Goal: Information Seeking & Learning: Learn about a topic

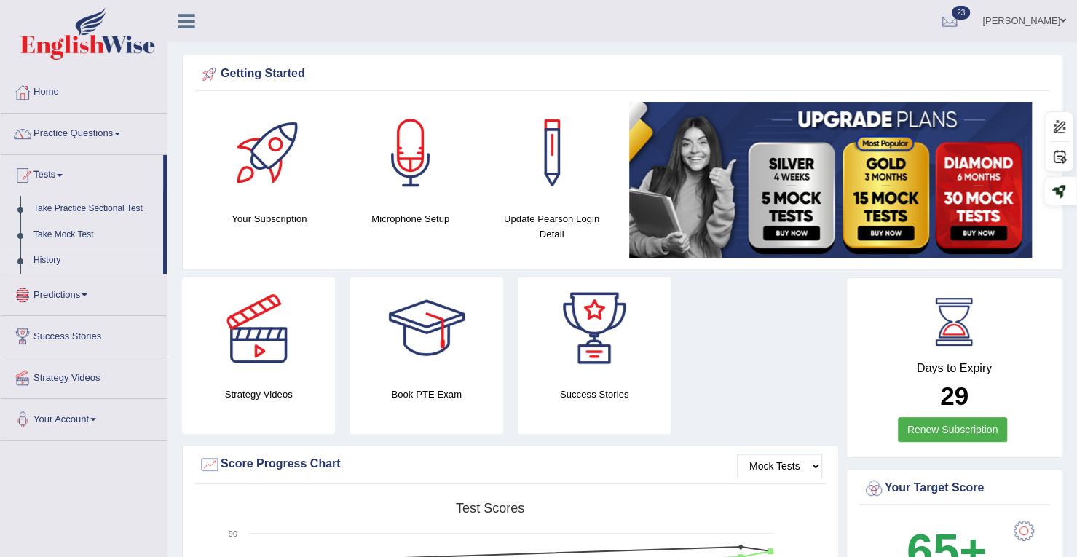
click at [42, 261] on link "History" at bounding box center [95, 261] width 136 height 26
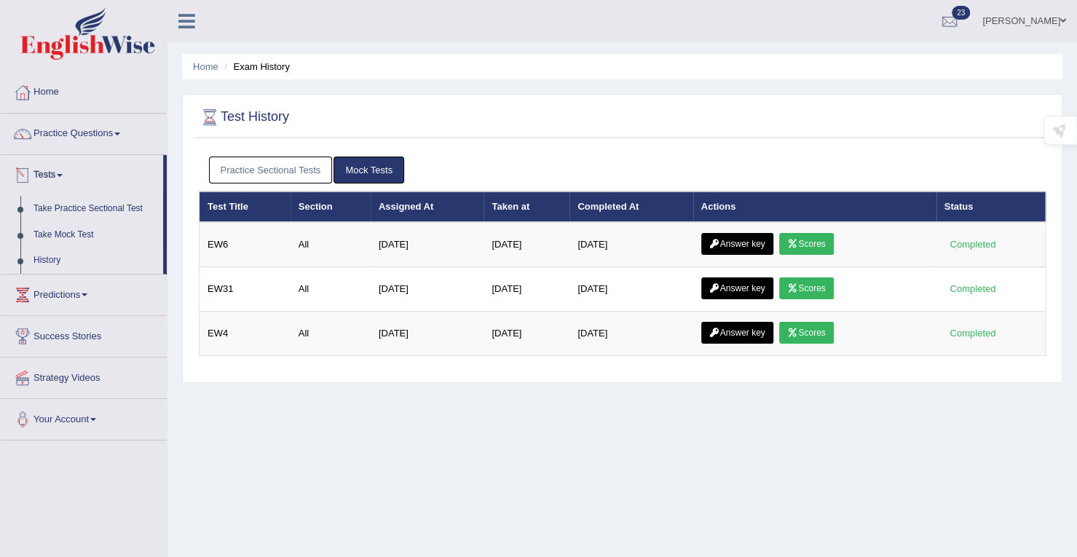
click at [45, 167] on link "Tests" at bounding box center [82, 173] width 162 height 36
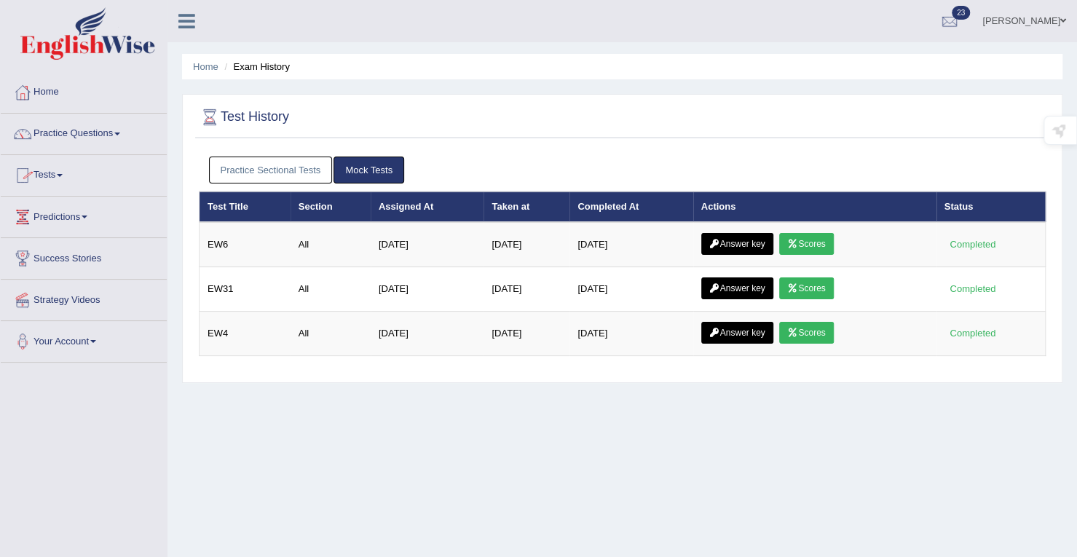
click at [61, 175] on link "Tests" at bounding box center [84, 173] width 166 height 36
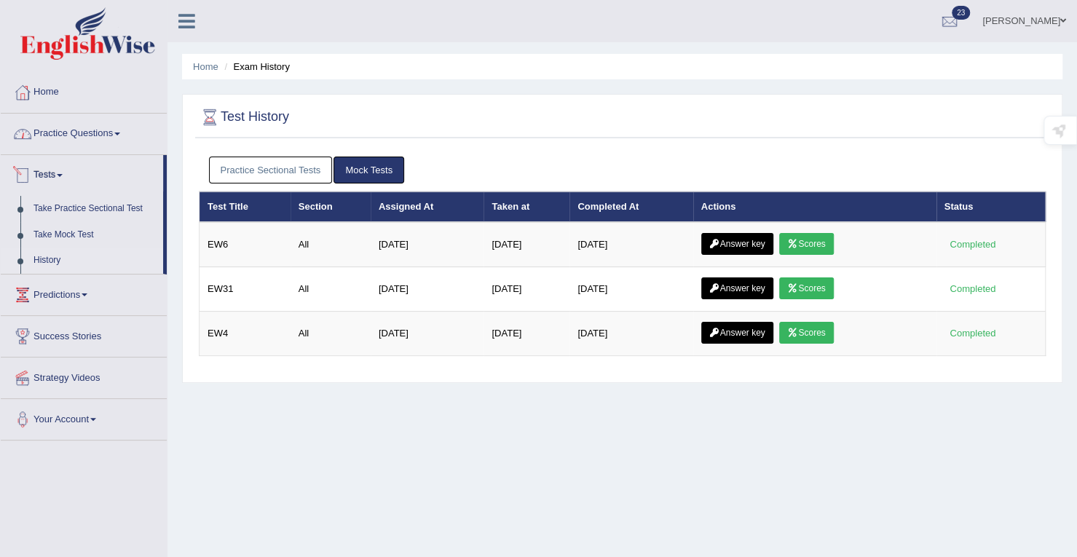
click at [90, 132] on link "Practice Questions" at bounding box center [84, 132] width 166 height 36
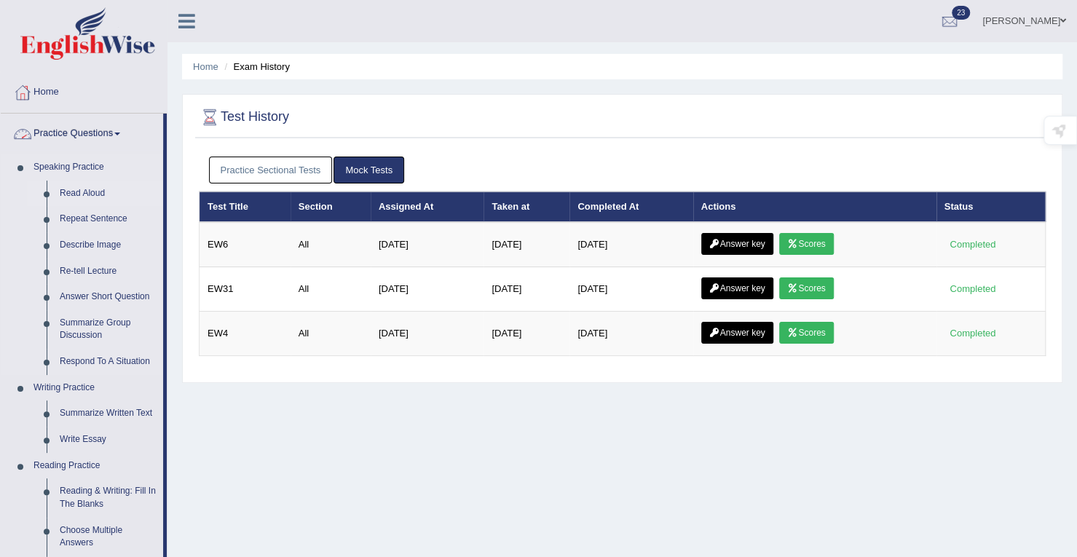
click at [80, 192] on link "Read Aloud" at bounding box center [108, 194] width 110 height 26
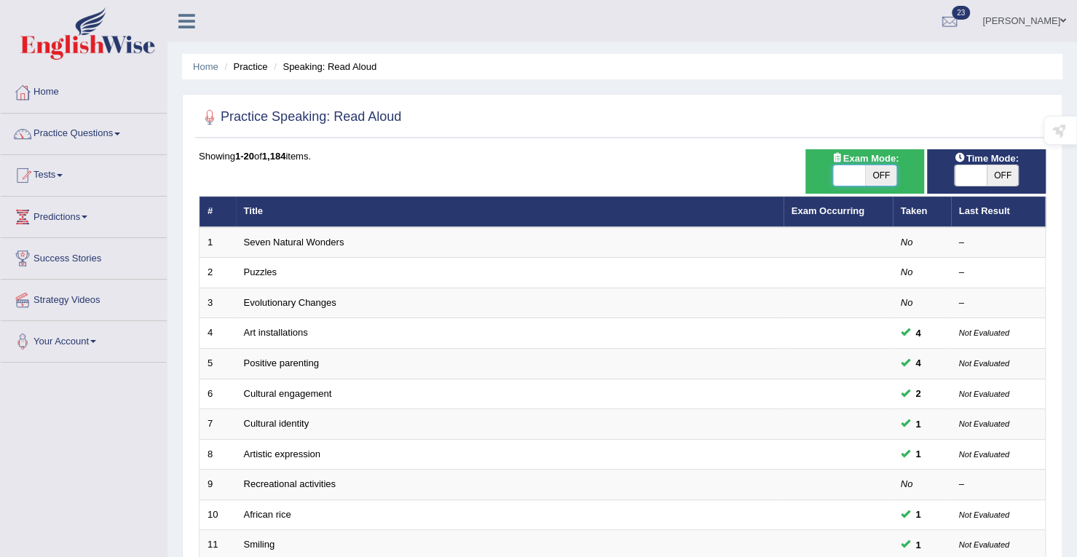
click at [854, 177] on span at bounding box center [849, 175] width 32 height 20
checkbox input "true"
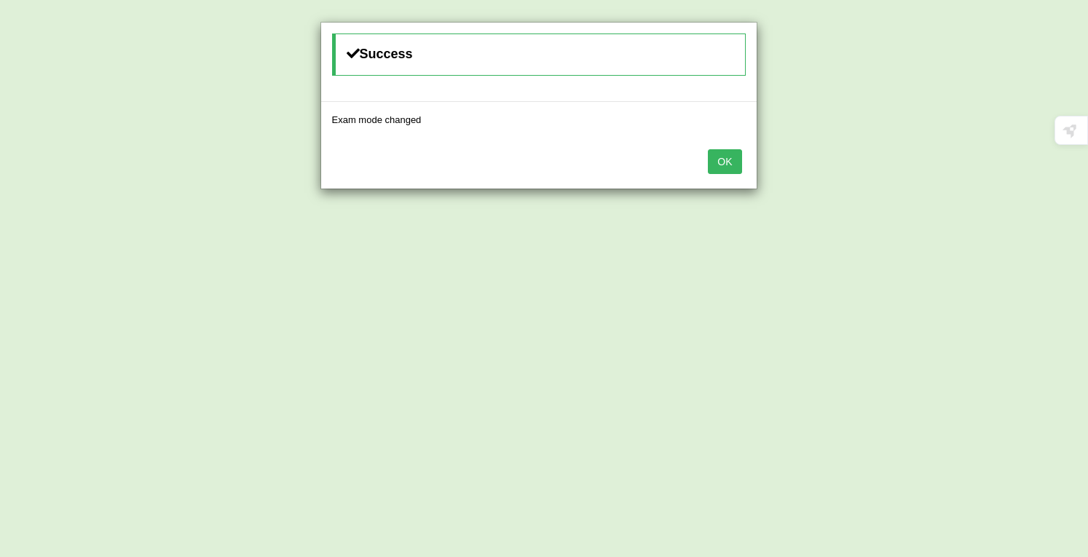
click at [706, 161] on div "OK" at bounding box center [538, 163] width 435 height 51
click at [737, 171] on button "OK" at bounding box center [724, 161] width 33 height 25
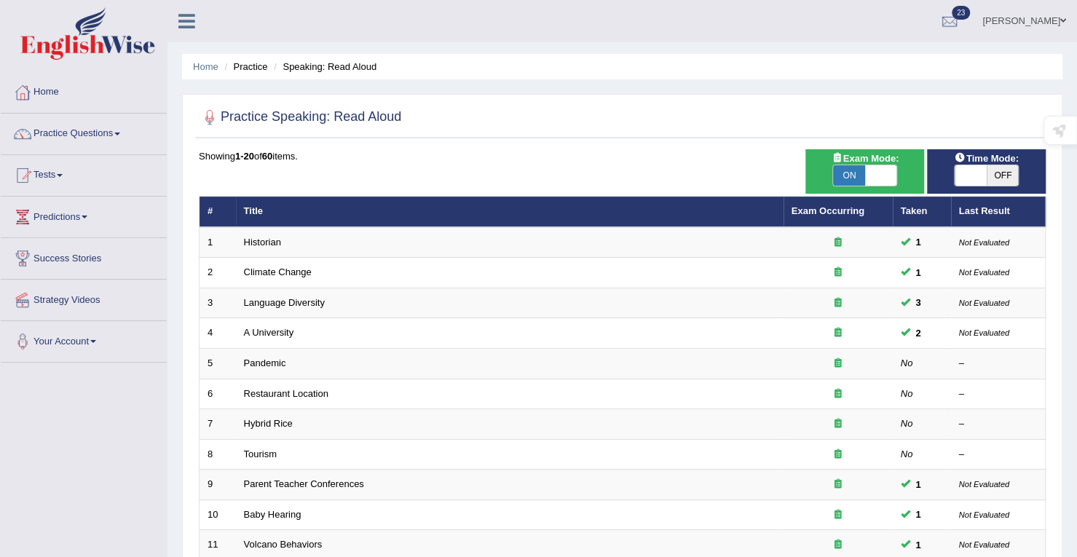
click at [990, 174] on span "OFF" at bounding box center [1003, 175] width 32 height 20
checkbox input "true"
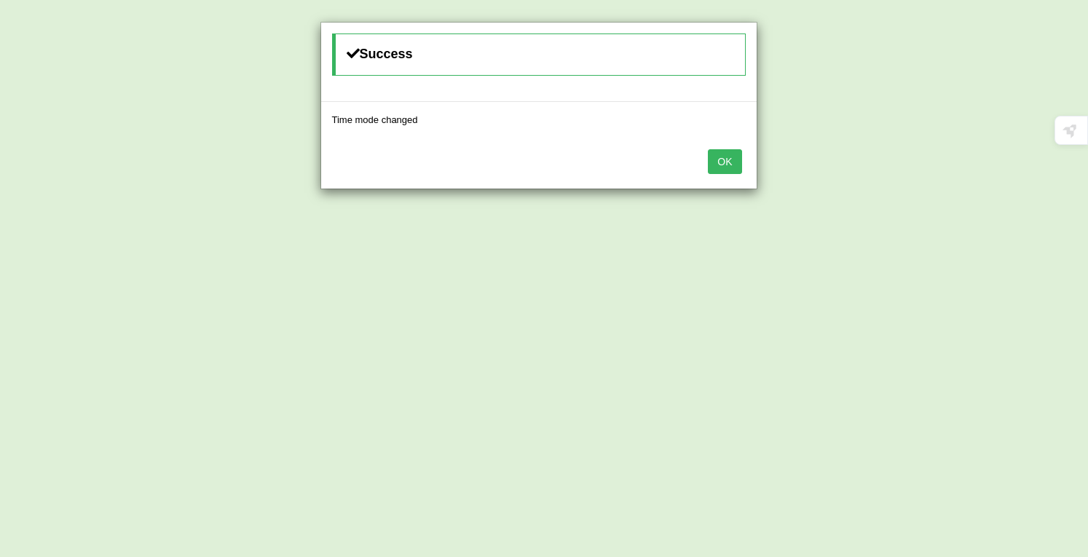
click at [727, 161] on button "OK" at bounding box center [724, 161] width 33 height 25
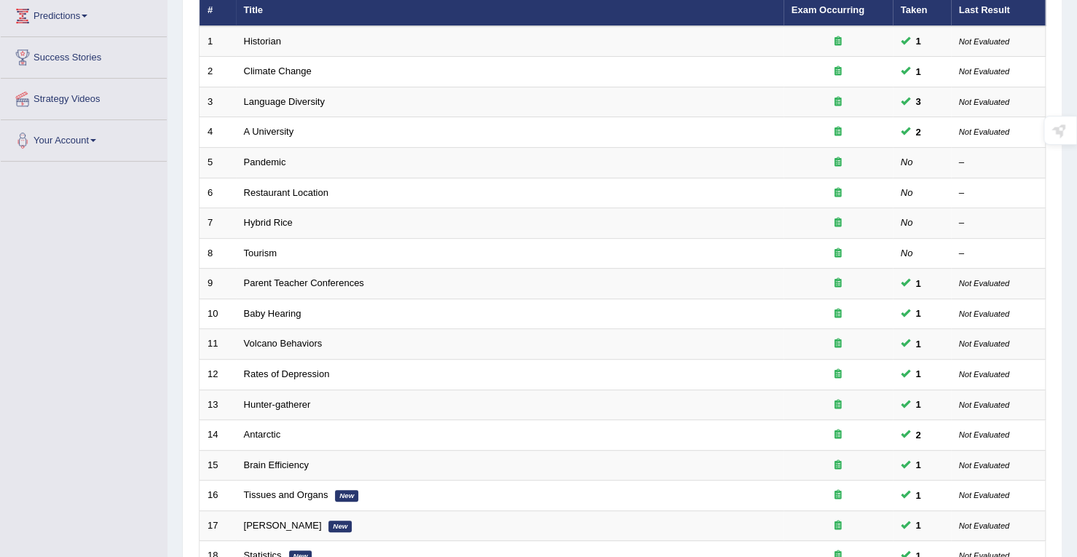
scroll to position [400, 0]
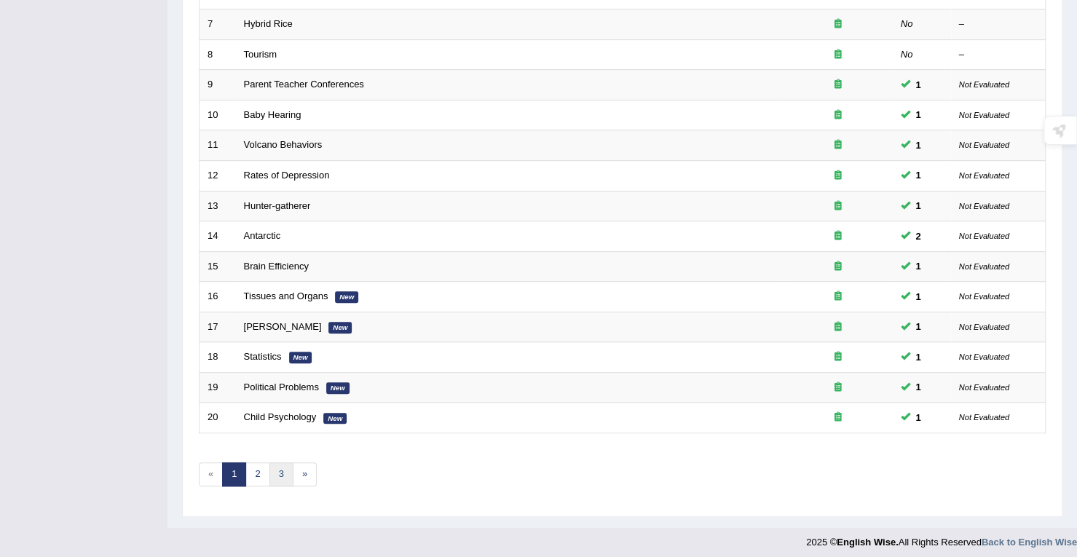
click at [288, 471] on link "3" at bounding box center [281, 474] width 24 height 24
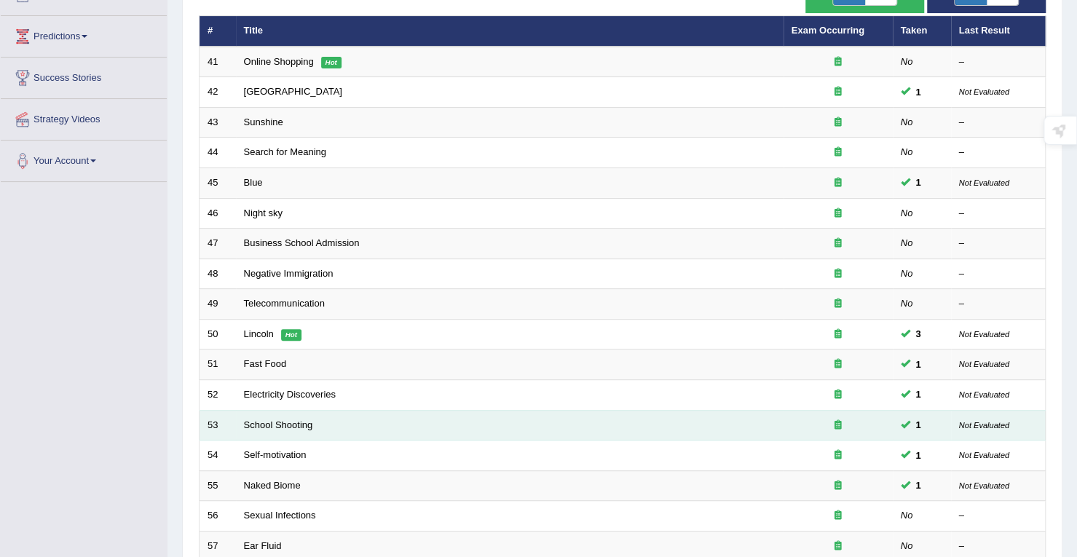
scroll to position [108, 0]
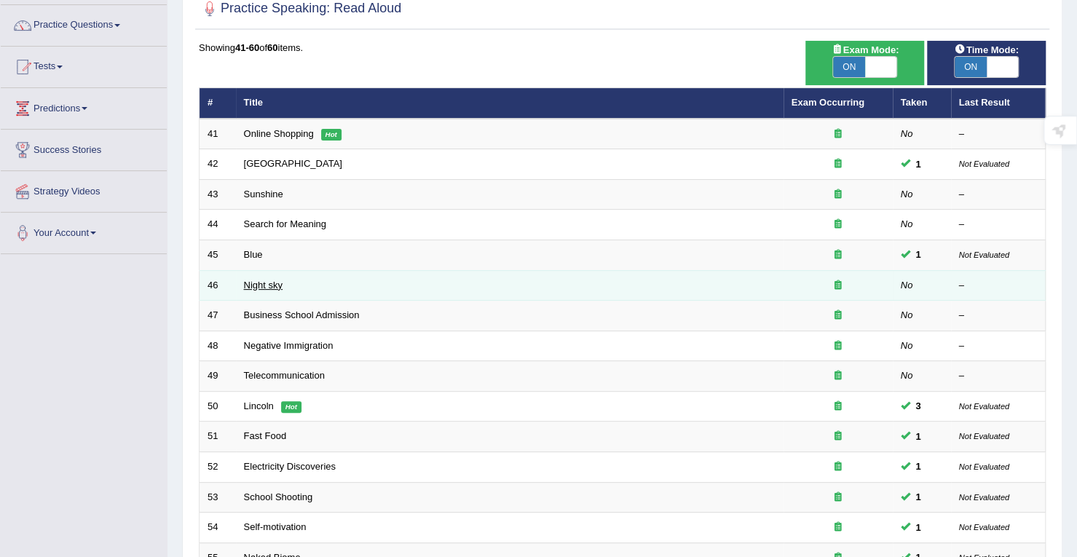
click at [254, 280] on link "Night sky" at bounding box center [263, 285] width 39 height 11
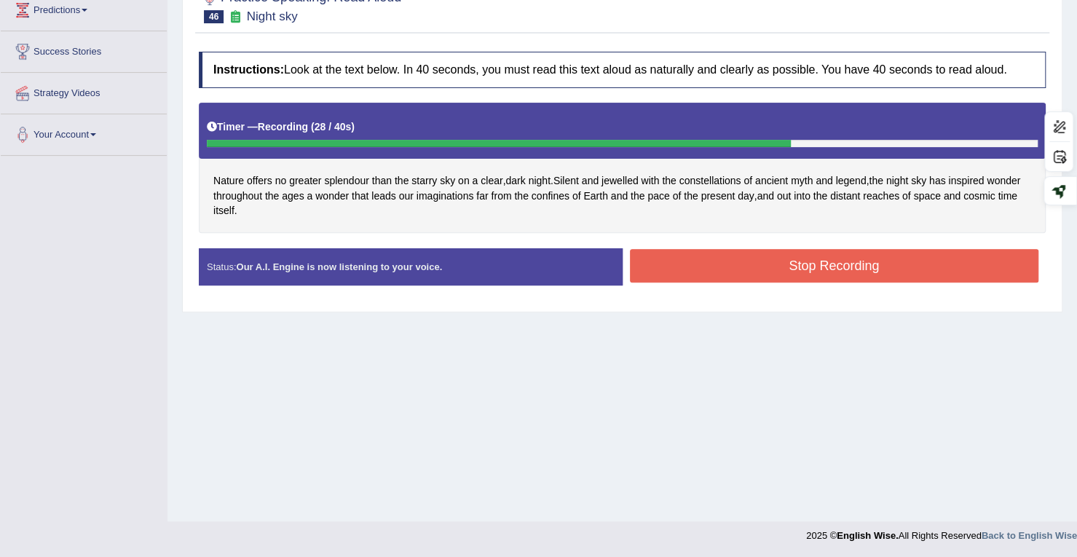
click at [737, 278] on button "Stop Recording" at bounding box center [834, 265] width 409 height 33
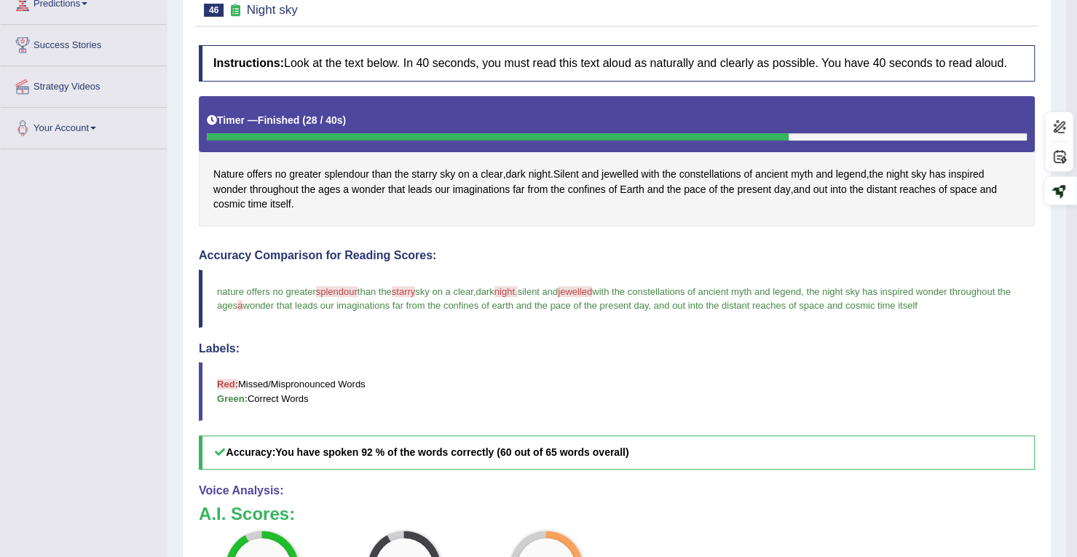
scroll to position [151, 0]
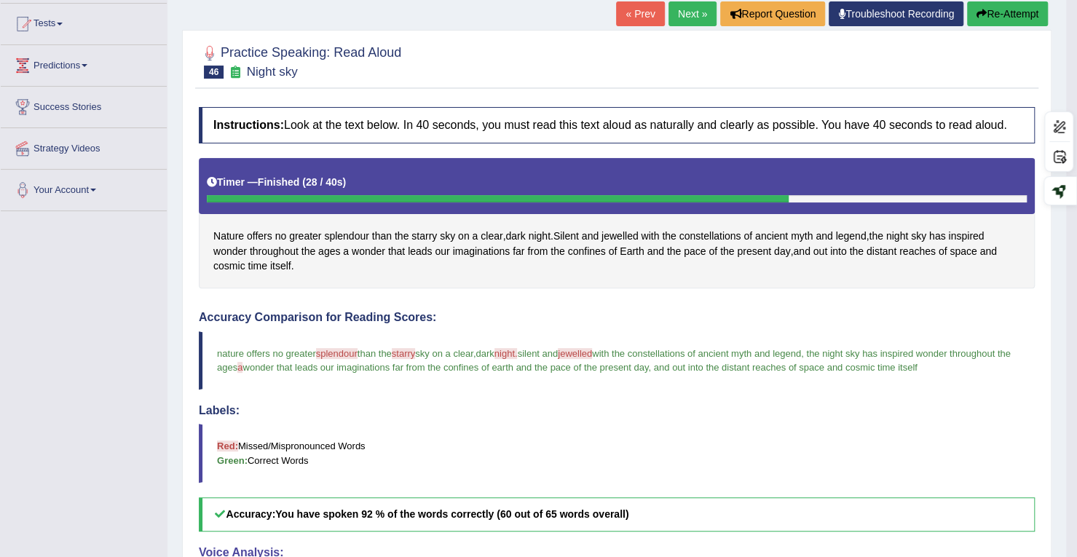
click at [1015, 17] on button "Re-Attempt" at bounding box center [1007, 13] width 81 height 25
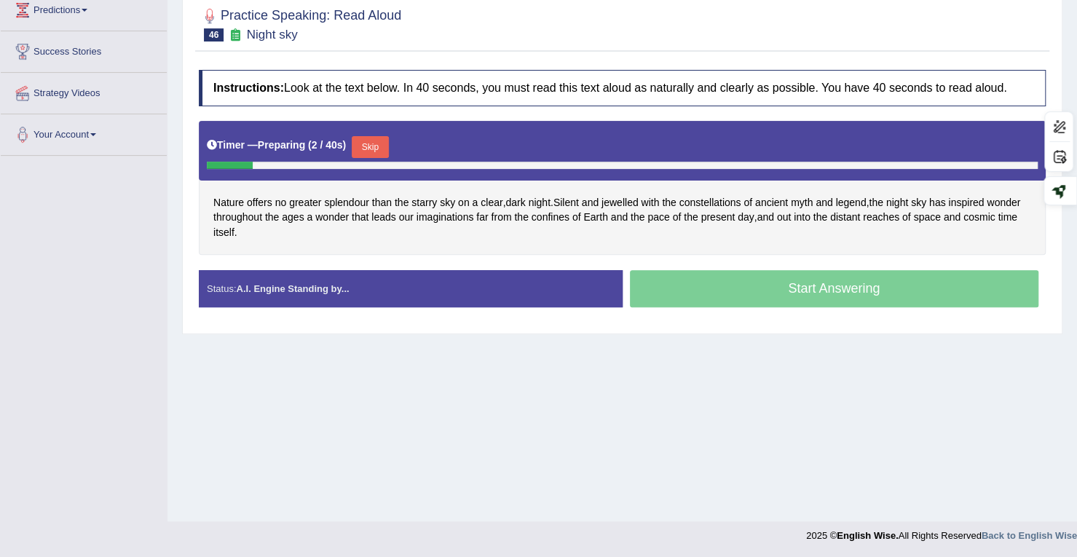
click at [373, 141] on button "Skip" at bounding box center [370, 147] width 36 height 22
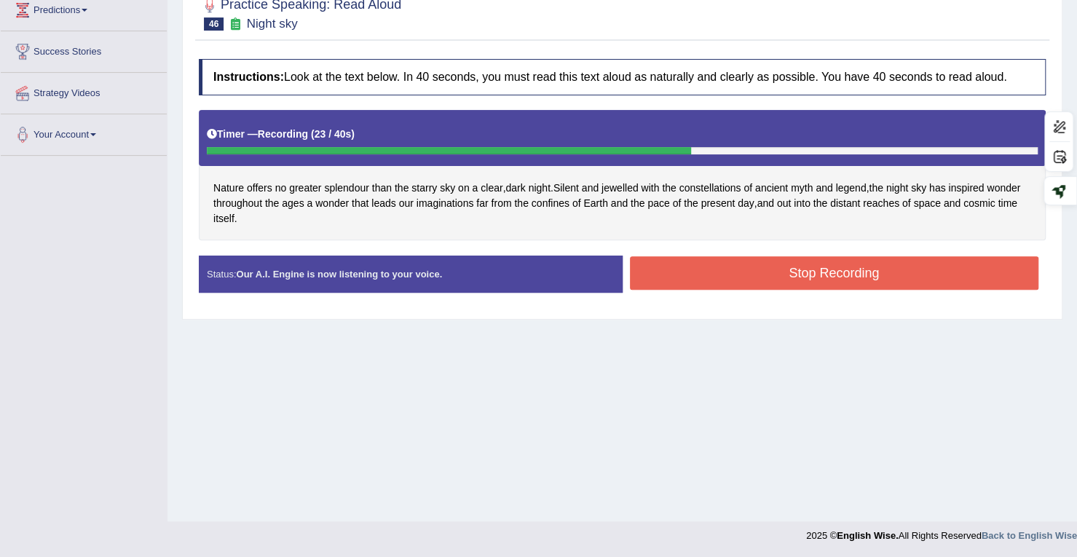
click at [710, 271] on button "Stop Recording" at bounding box center [834, 272] width 409 height 33
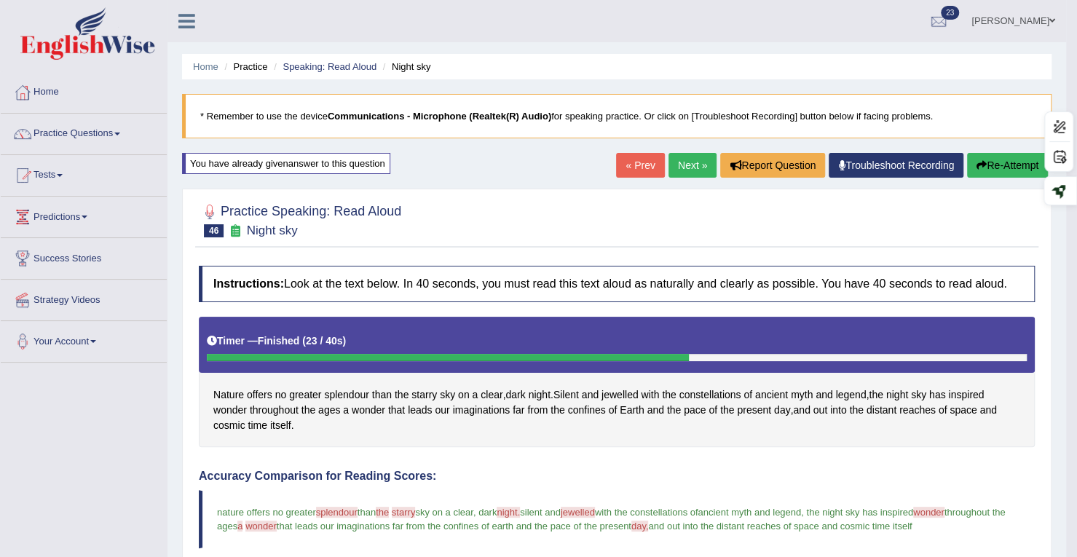
click at [692, 165] on link "Next »" at bounding box center [692, 165] width 48 height 25
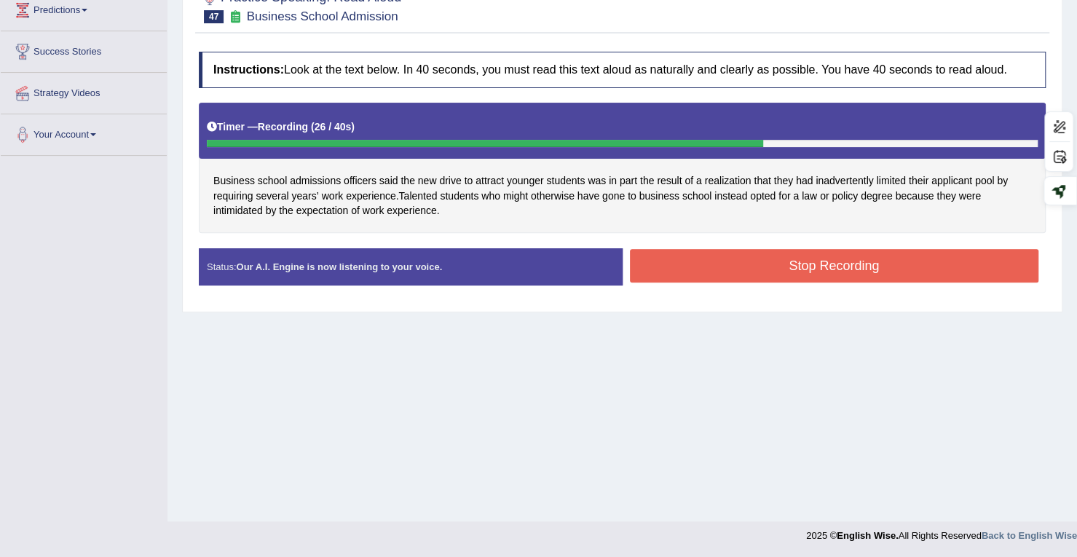
click at [763, 257] on button "Stop Recording" at bounding box center [834, 265] width 409 height 33
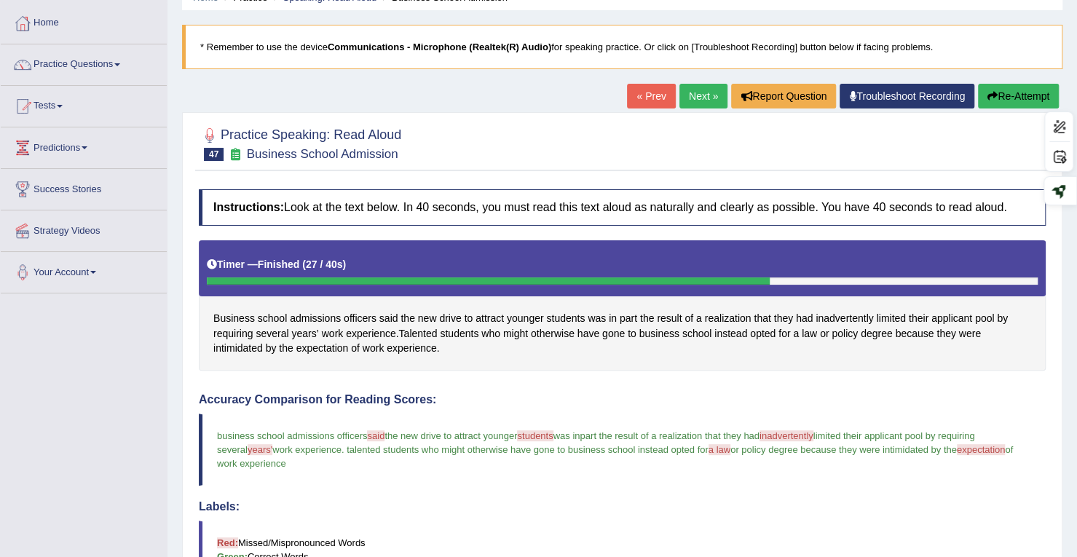
scroll to position [61, 0]
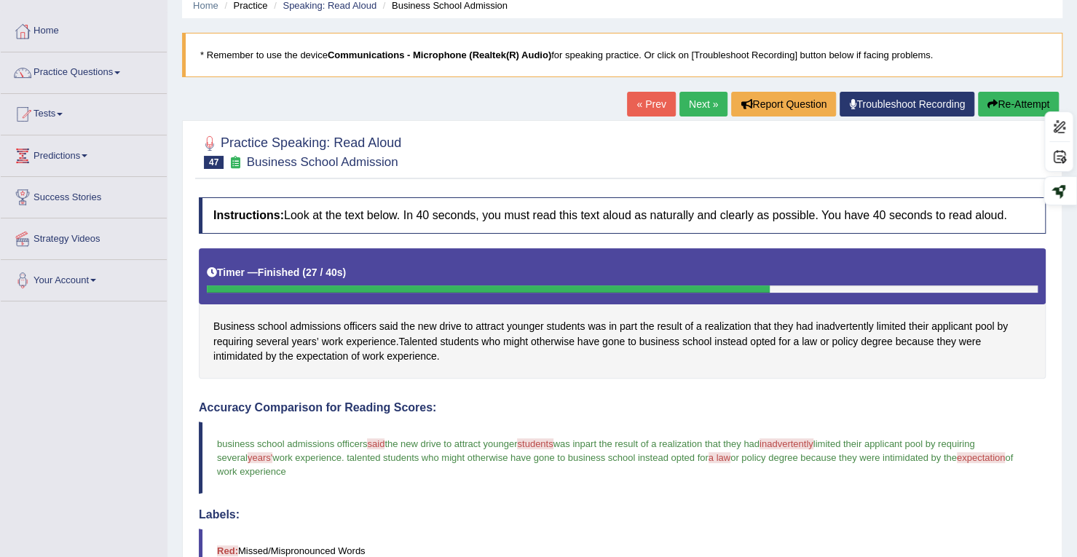
click at [690, 97] on link "Next »" at bounding box center [703, 104] width 48 height 25
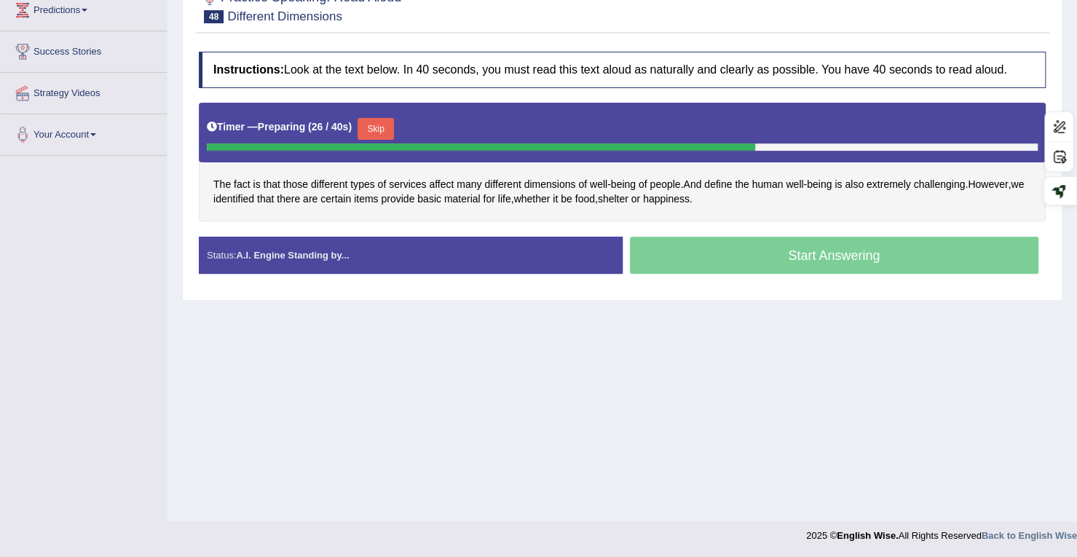
click at [365, 135] on button "Skip" at bounding box center [376, 129] width 36 height 22
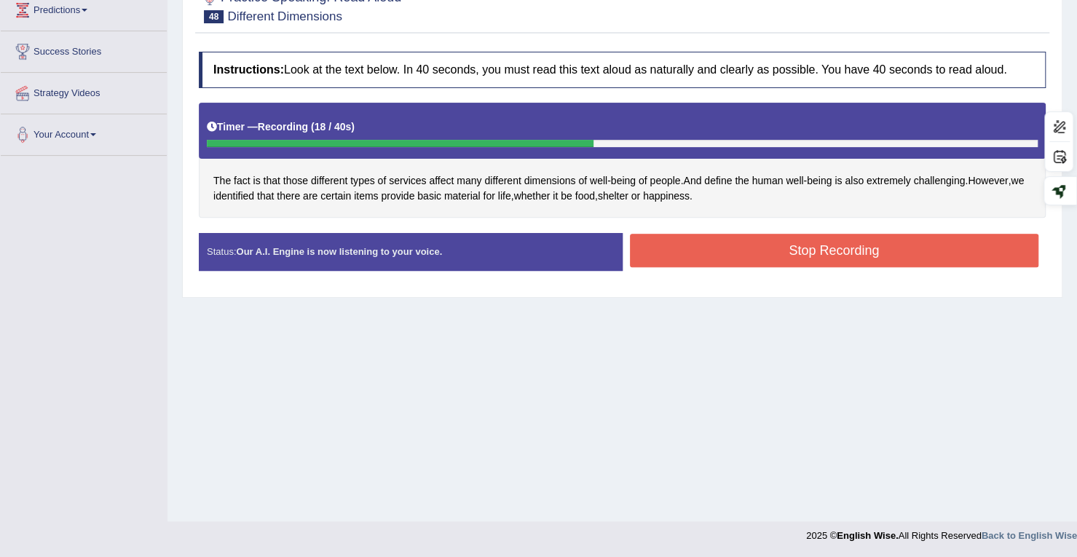
click at [747, 256] on button "Stop Recording" at bounding box center [834, 250] width 409 height 33
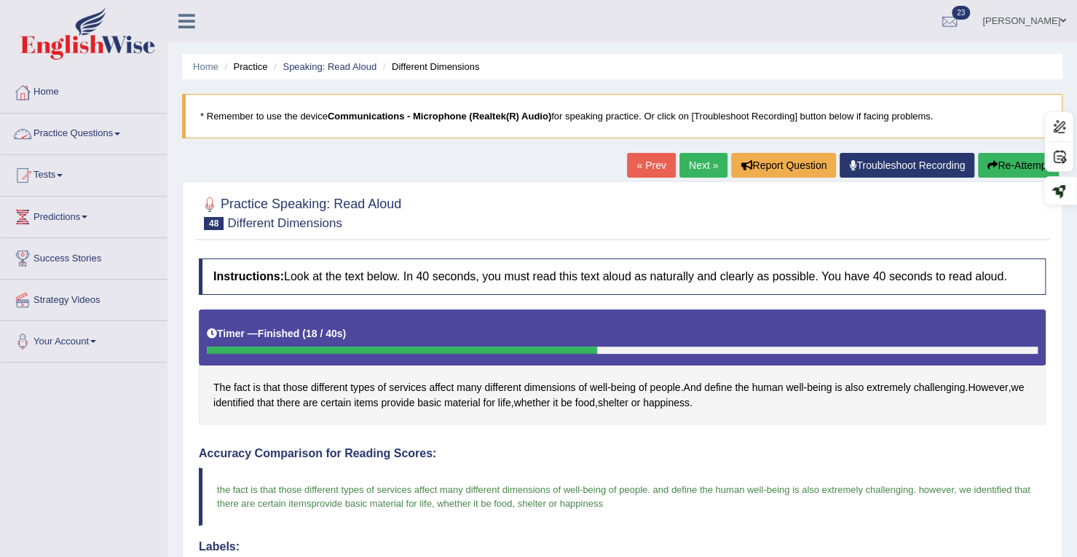
click at [106, 125] on link "Practice Questions" at bounding box center [84, 132] width 166 height 36
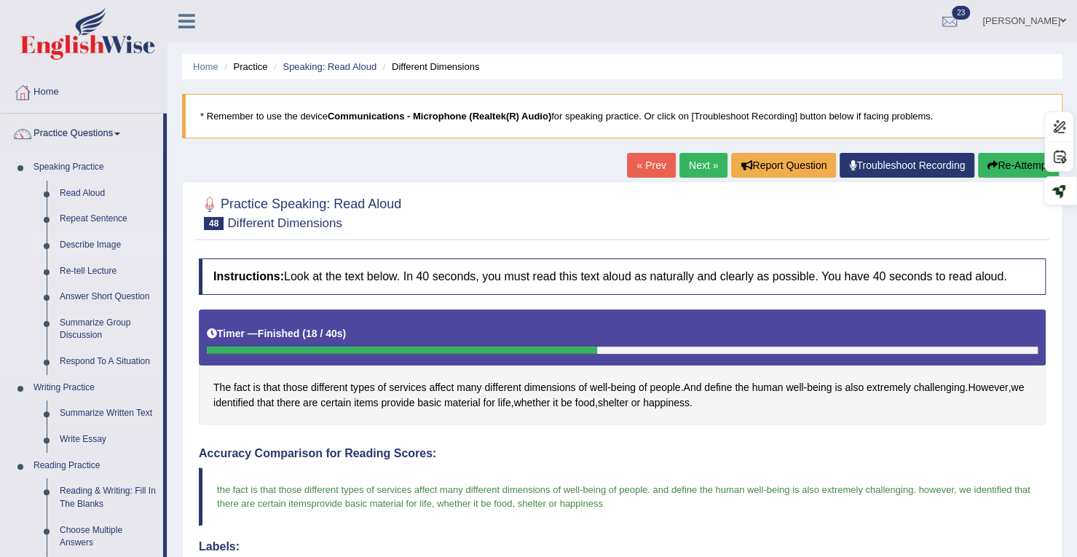
click at [80, 250] on link "Describe Image" at bounding box center [108, 245] width 110 height 26
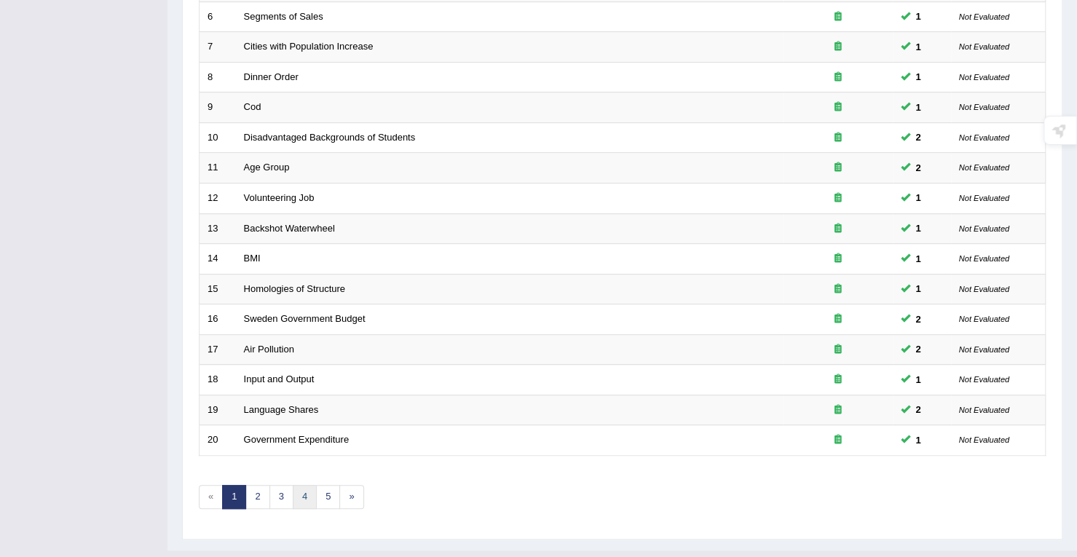
scroll to position [400, 0]
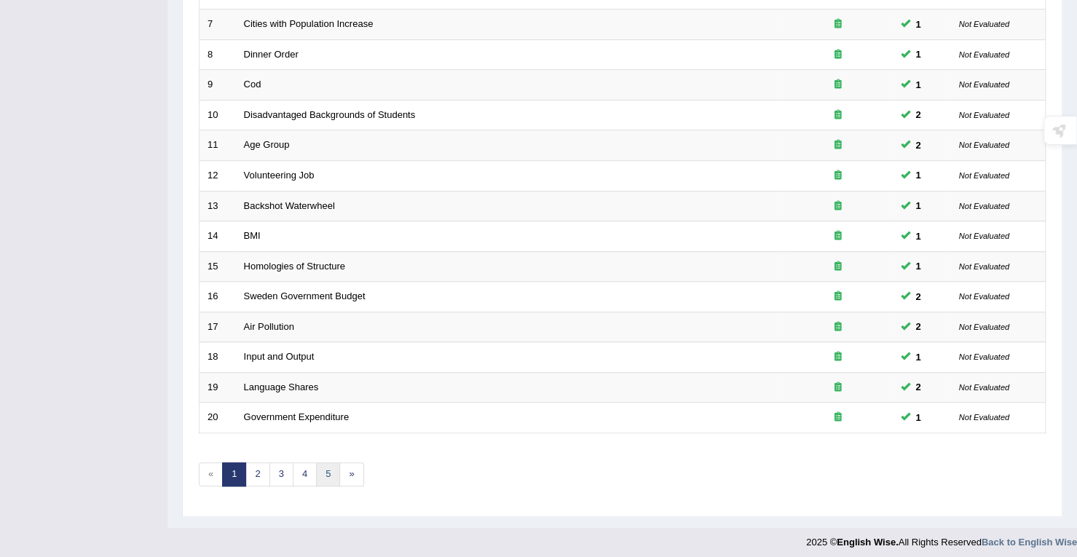
click at [316, 462] on link "5" at bounding box center [328, 474] width 24 height 24
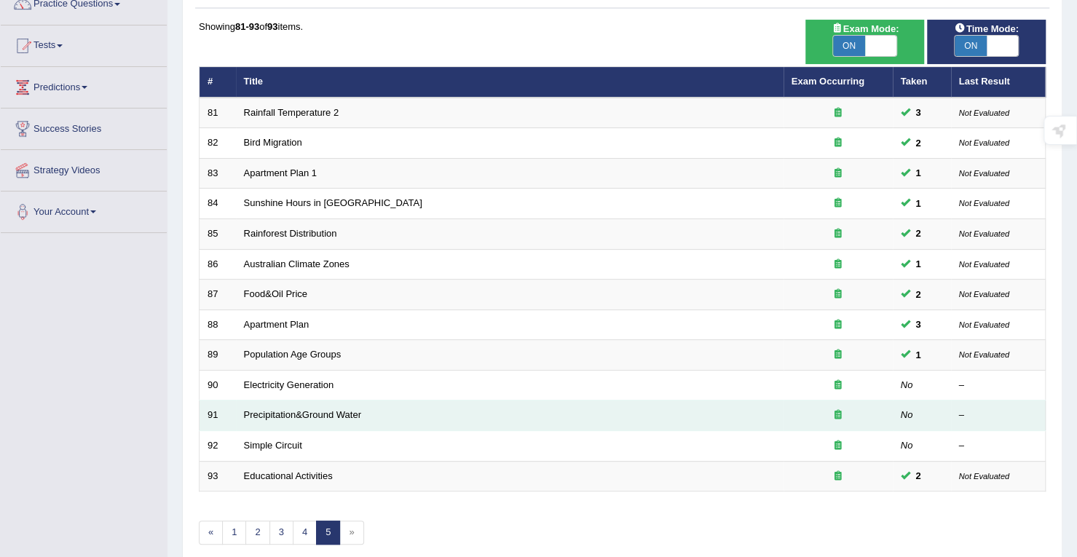
scroll to position [134, 0]
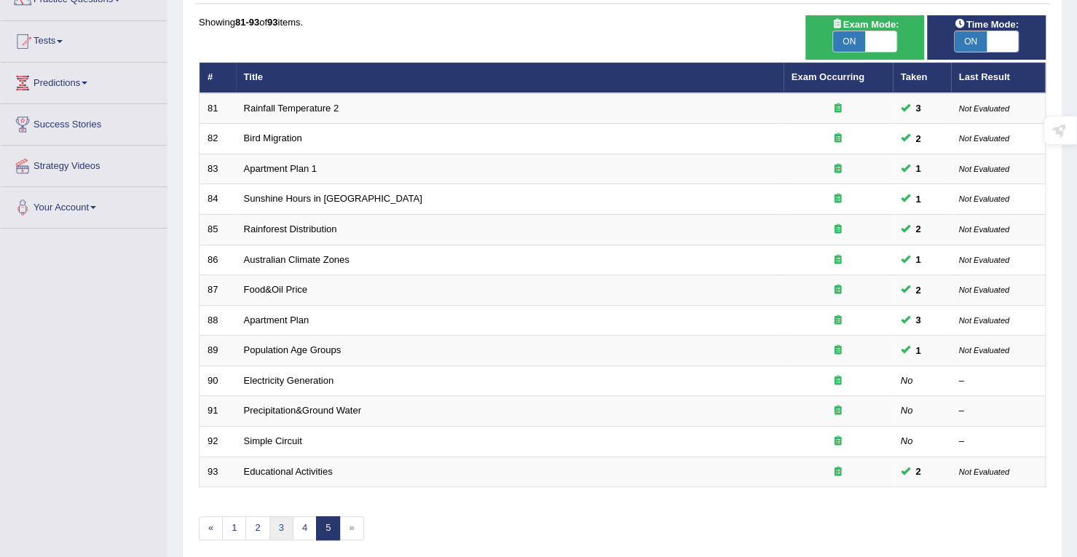
click at [269, 522] on link "3" at bounding box center [281, 528] width 24 height 24
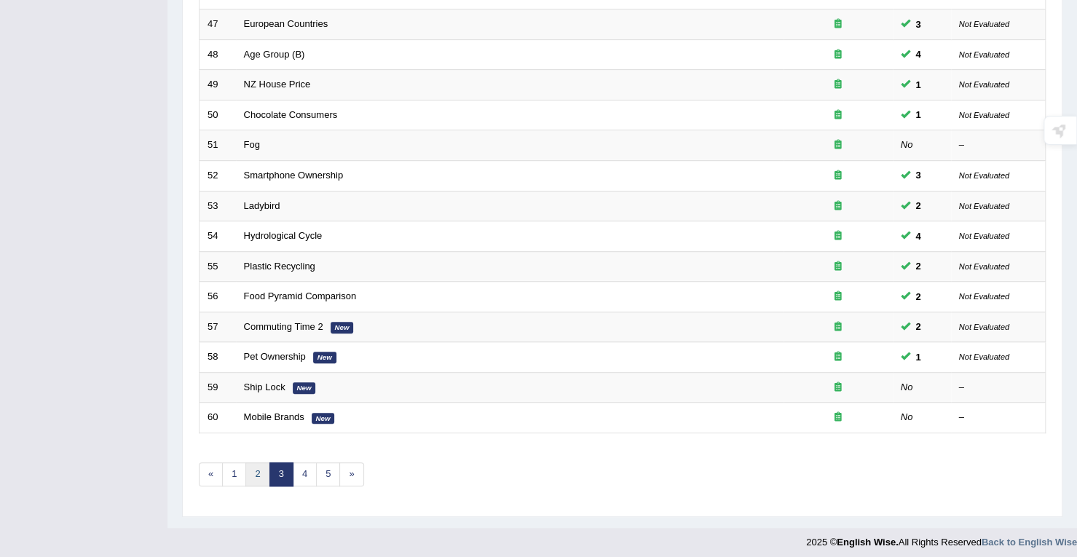
click at [254, 465] on link "2" at bounding box center [257, 474] width 24 height 24
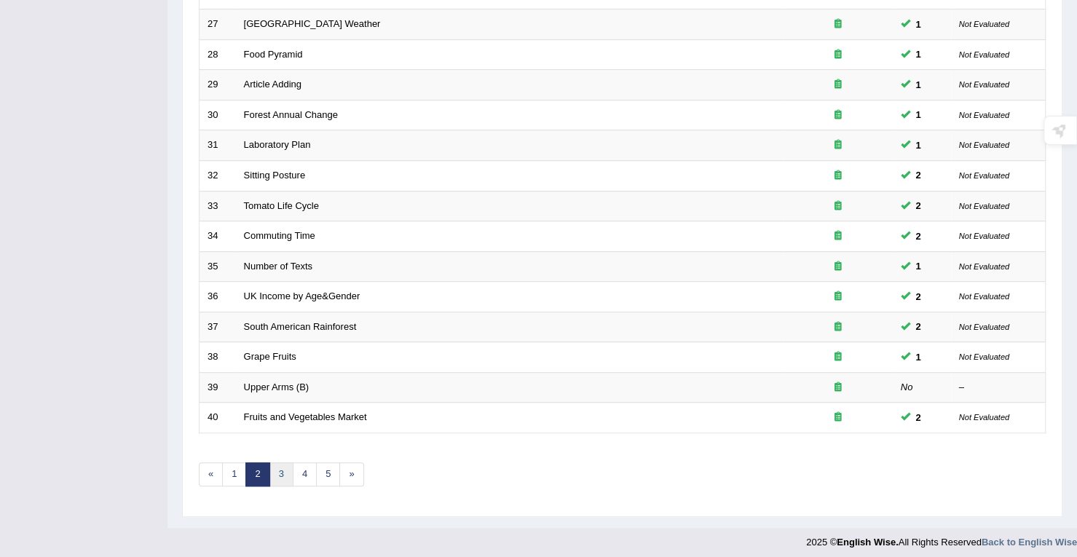
click at [290, 467] on link "3" at bounding box center [281, 474] width 24 height 24
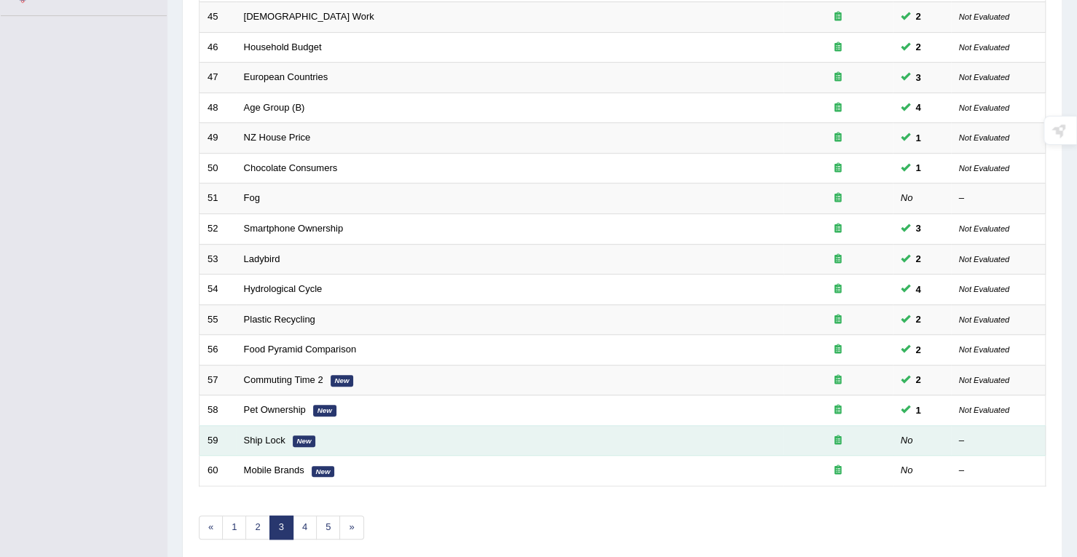
scroll to position [400, 0]
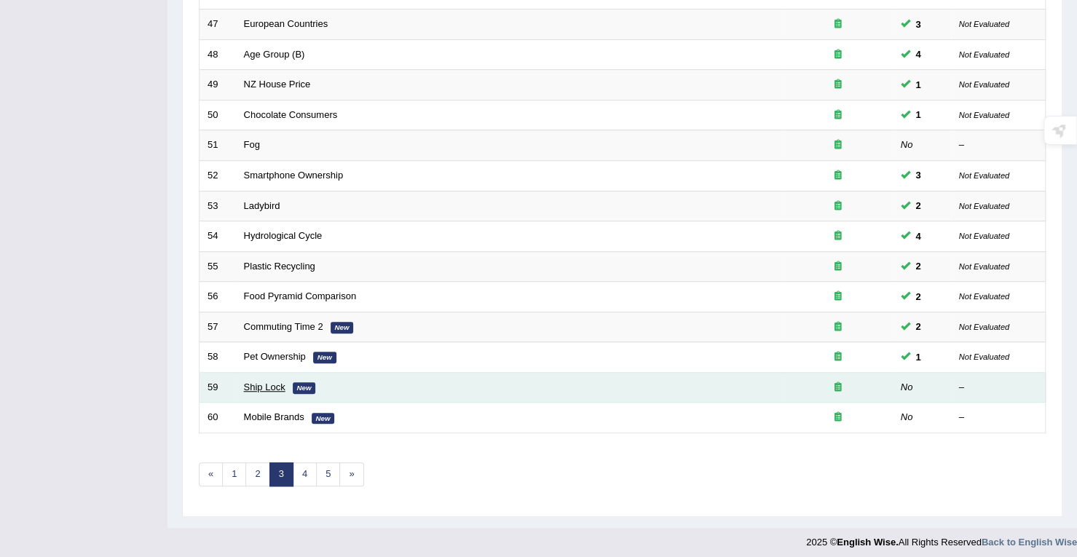
click at [265, 382] on link "Ship Lock" at bounding box center [265, 387] width 42 height 11
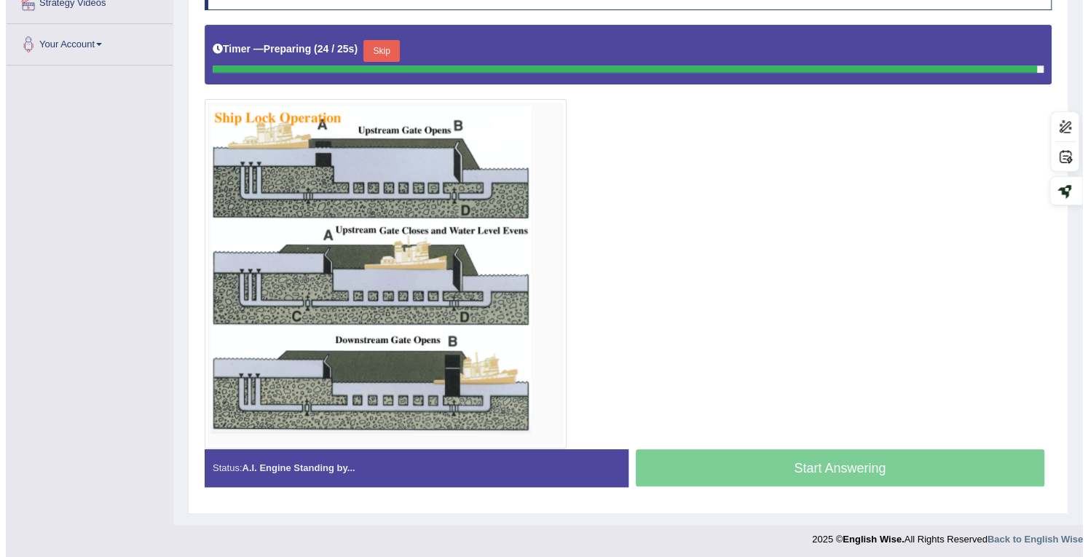
scroll to position [294, 0]
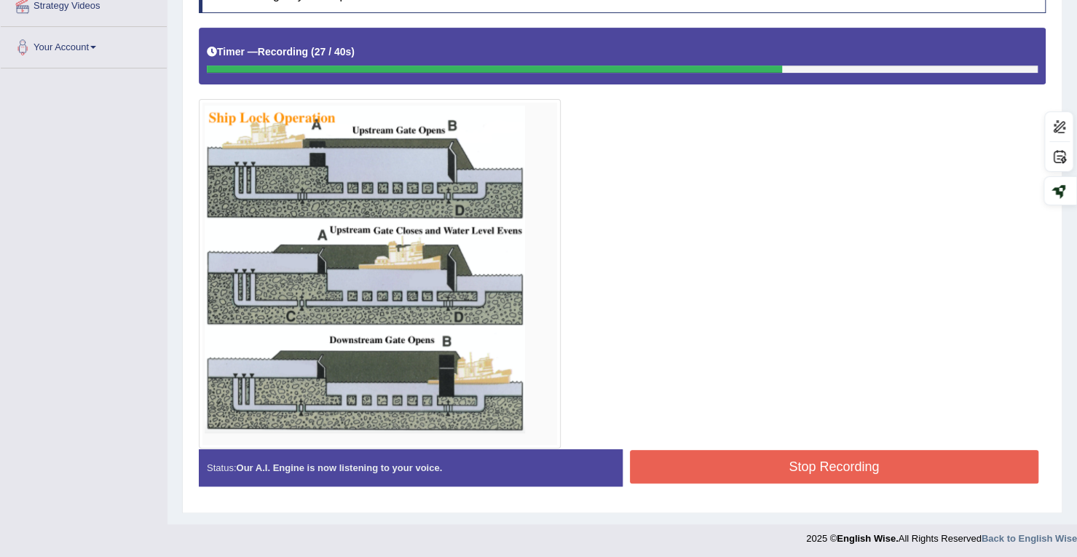
click at [864, 478] on button "Stop Recording" at bounding box center [834, 466] width 409 height 33
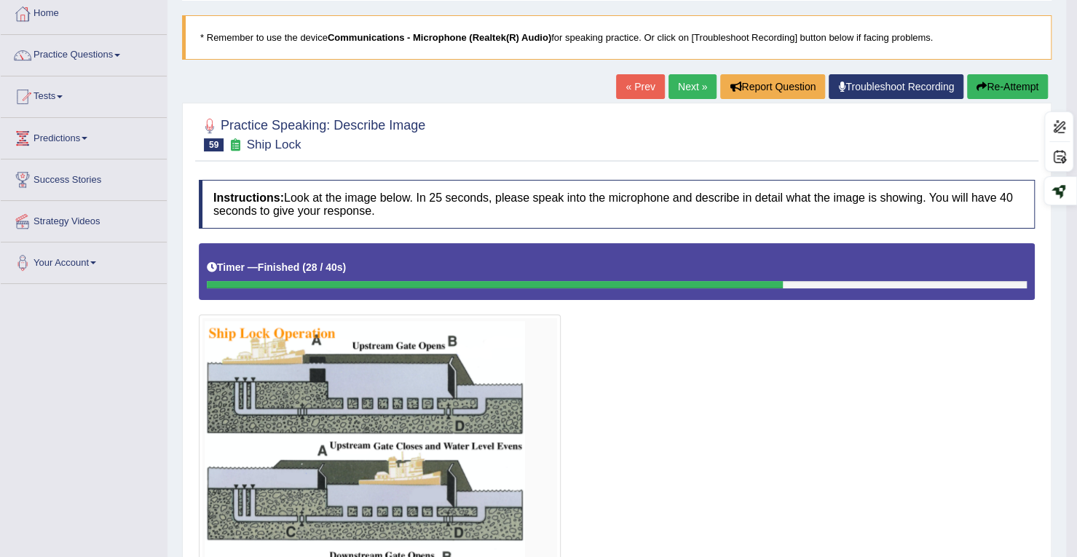
scroll to position [76, 0]
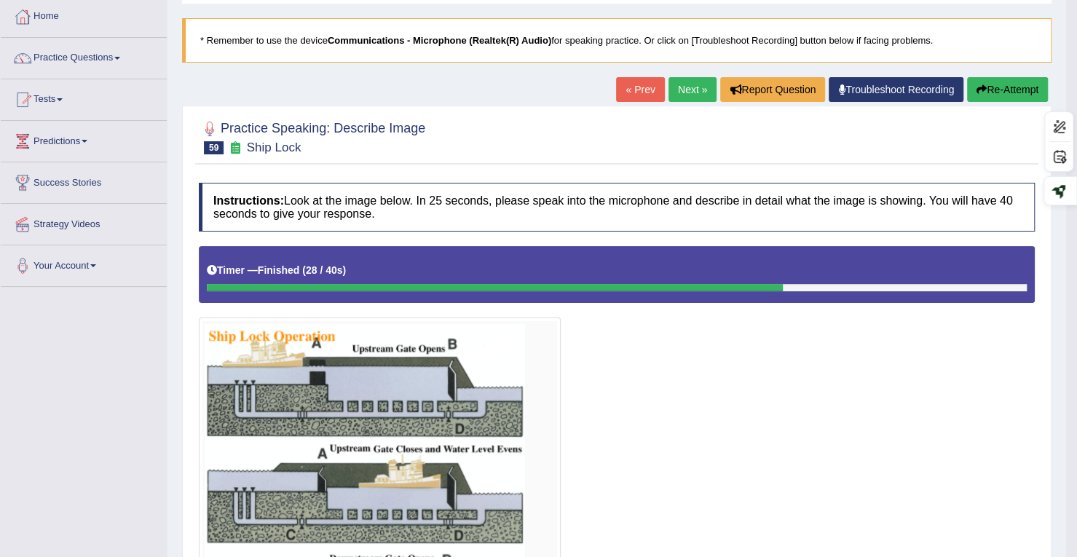
click at [999, 84] on button "Re-Attempt" at bounding box center [1007, 89] width 81 height 25
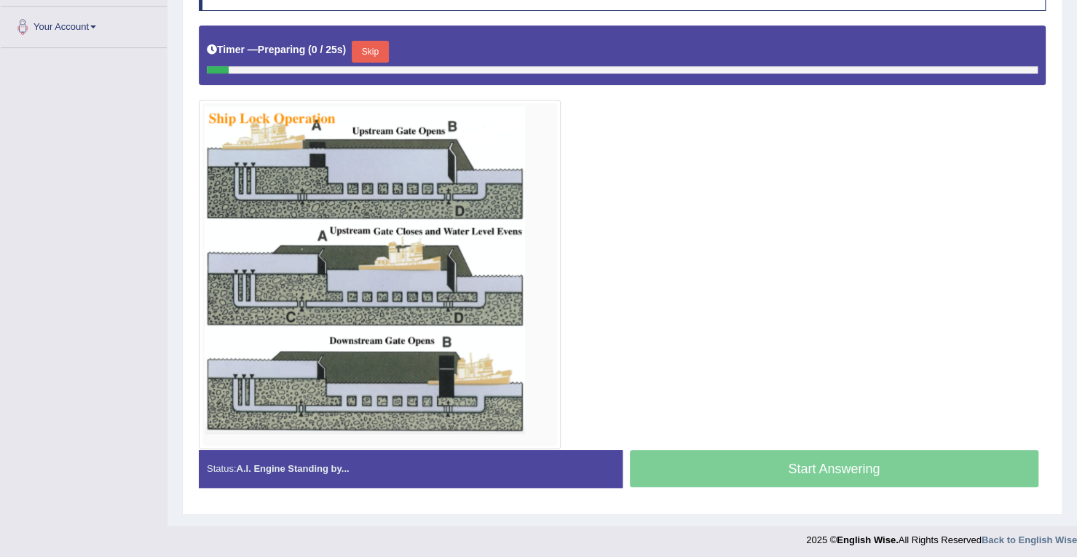
scroll to position [315, 0]
click at [381, 52] on button "Skip" at bounding box center [370, 52] width 36 height 22
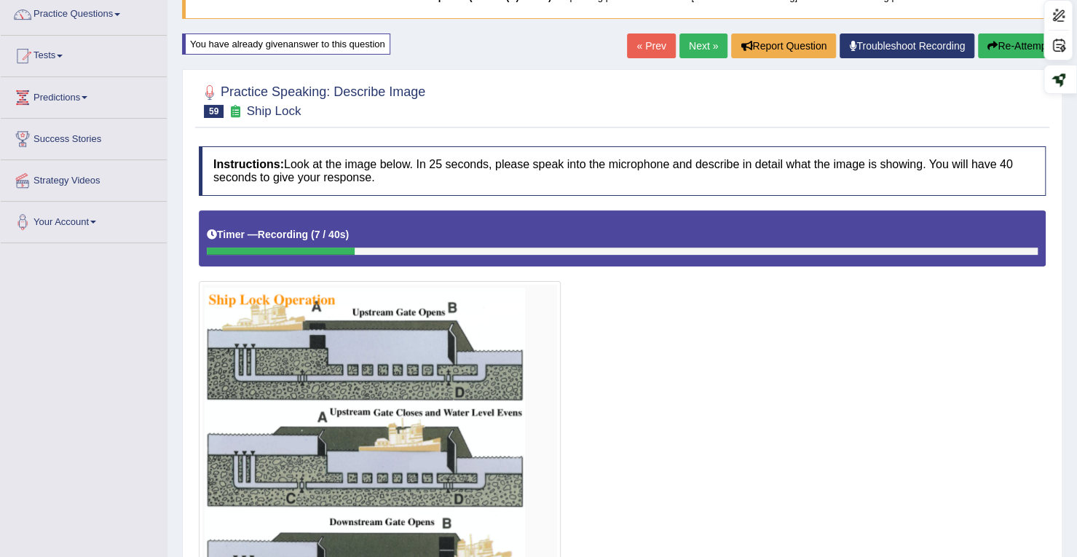
scroll to position [83, 0]
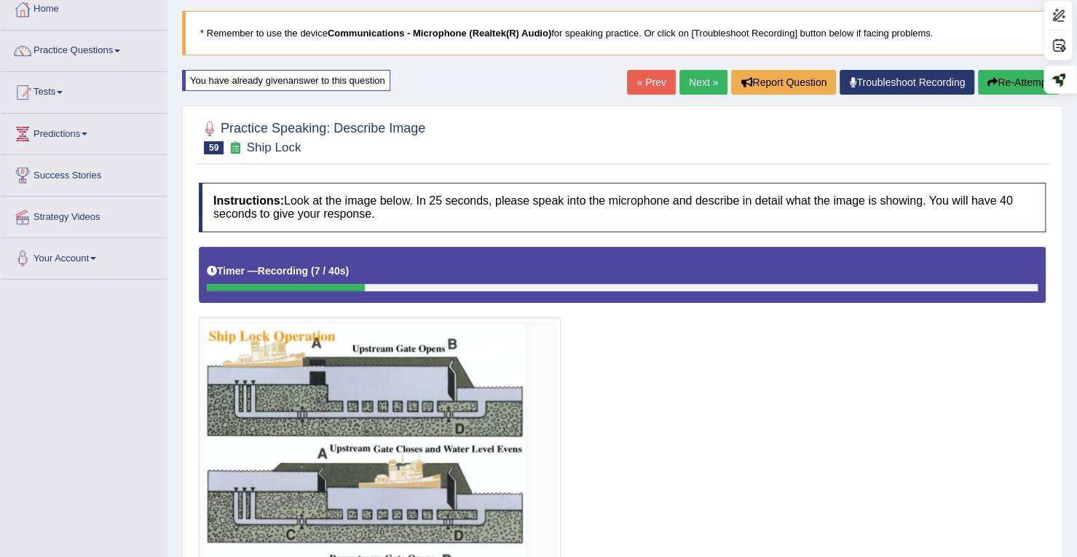
click at [1012, 87] on button "Re-Attempt" at bounding box center [1018, 82] width 81 height 25
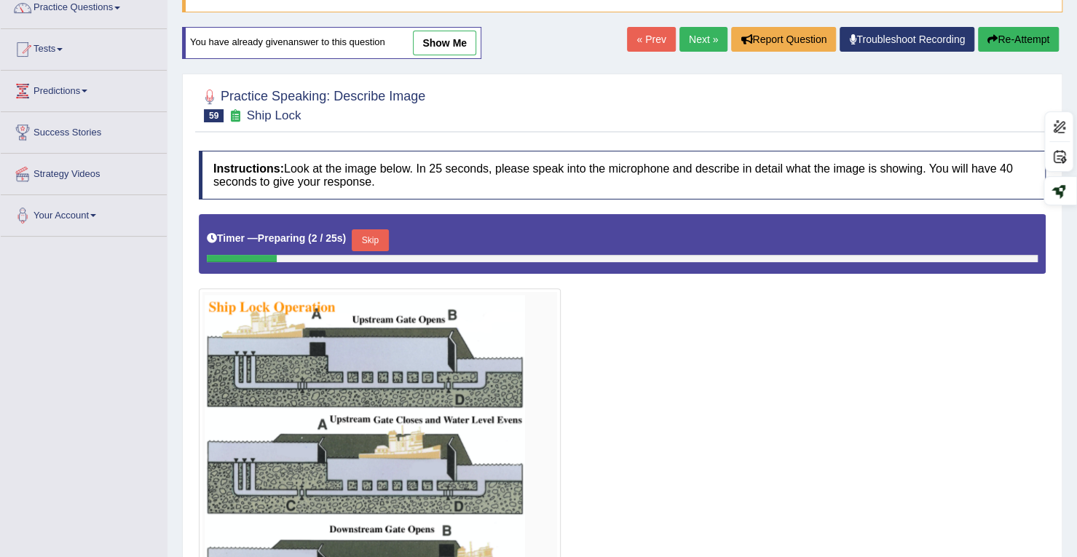
scroll to position [103, 0]
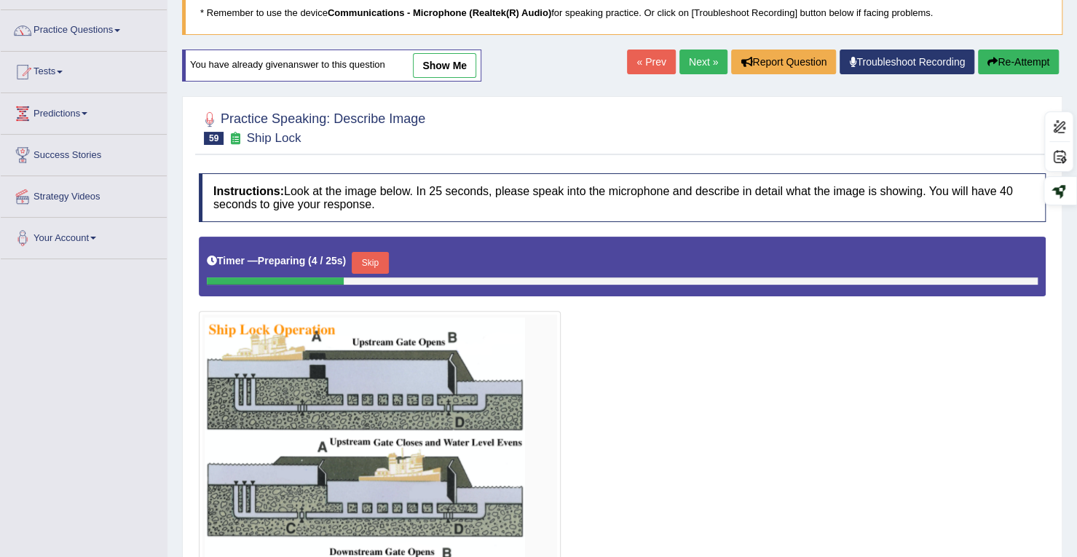
click at [1004, 66] on button "Re-Attempt" at bounding box center [1018, 62] width 81 height 25
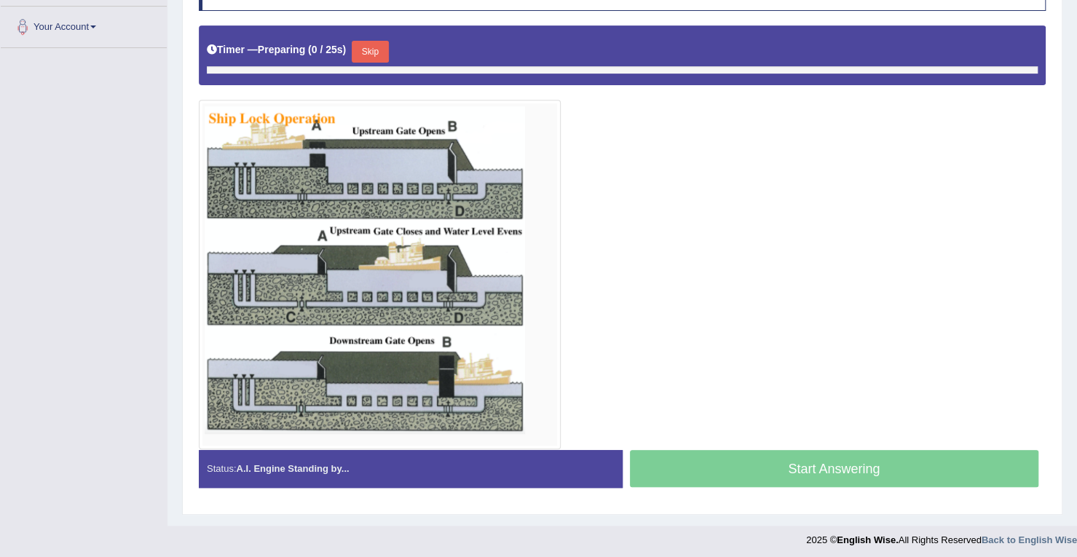
scroll to position [315, 0]
click at [388, 46] on button "Skip" at bounding box center [370, 52] width 36 height 22
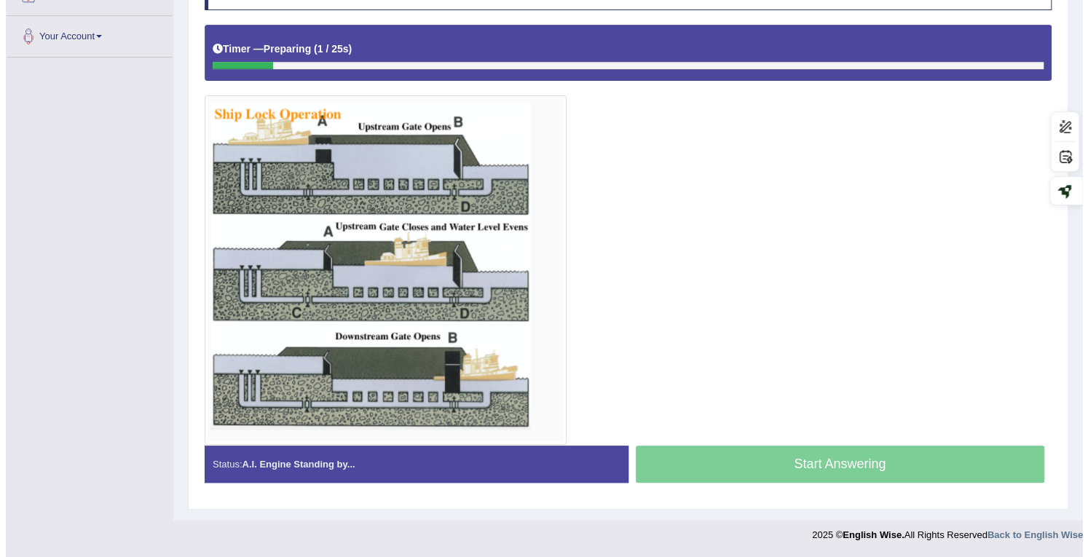
scroll to position [301, 0]
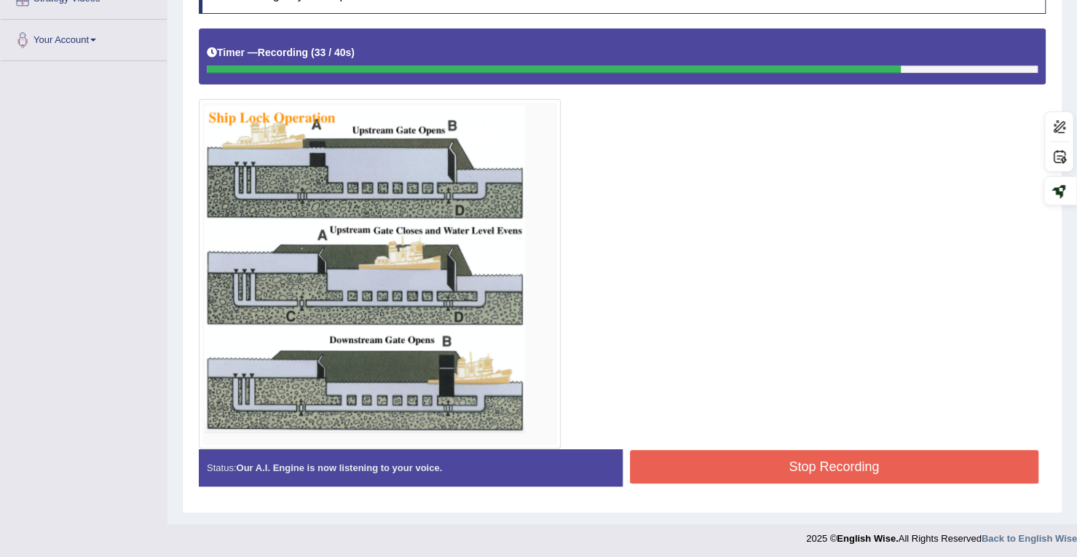
click at [686, 466] on button "Stop Recording" at bounding box center [834, 466] width 409 height 33
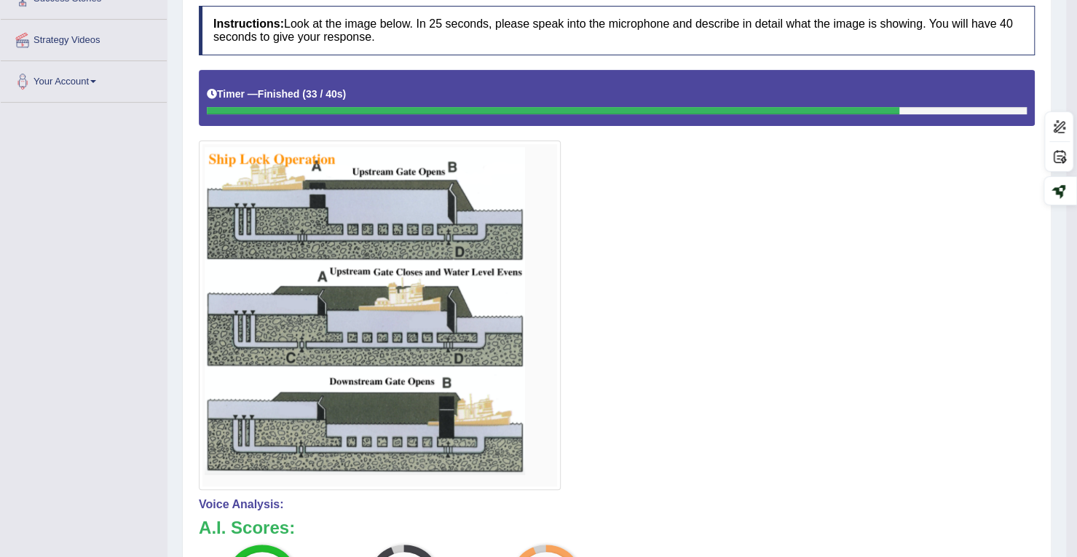
scroll to position [6, 0]
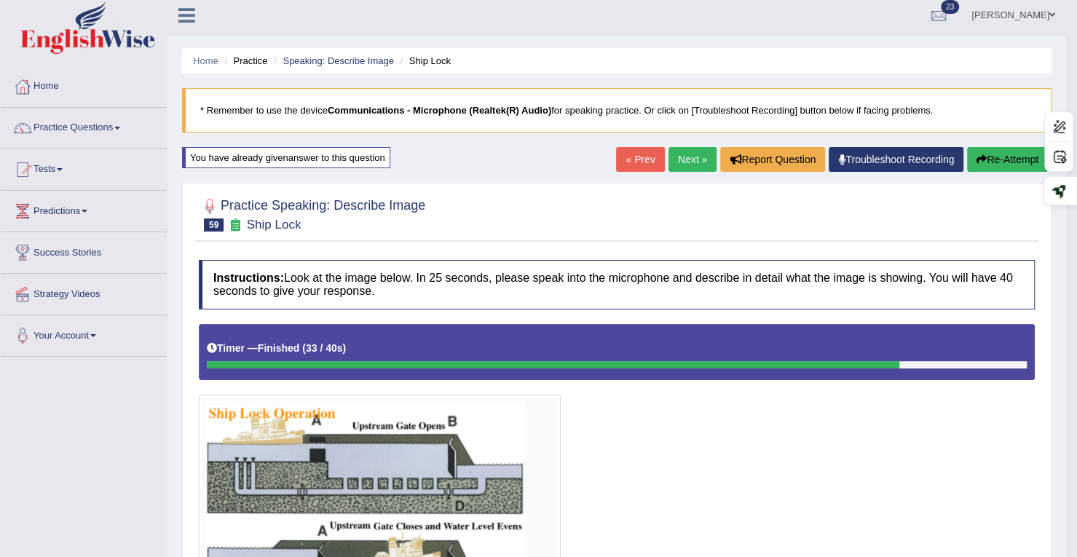
click at [692, 158] on link "Next »" at bounding box center [692, 159] width 48 height 25
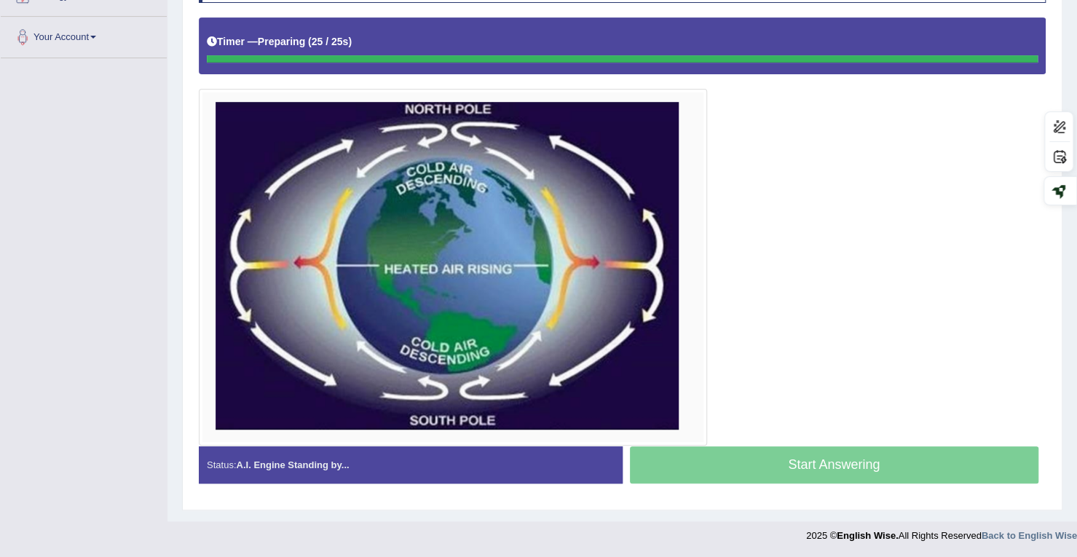
scroll to position [301, 0]
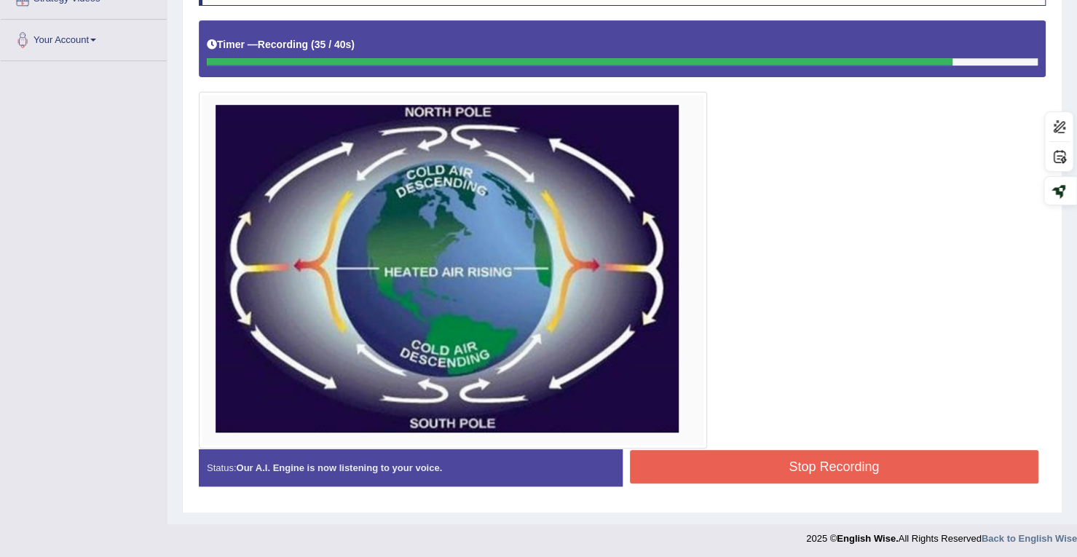
click at [831, 462] on button "Stop Recording" at bounding box center [834, 466] width 409 height 33
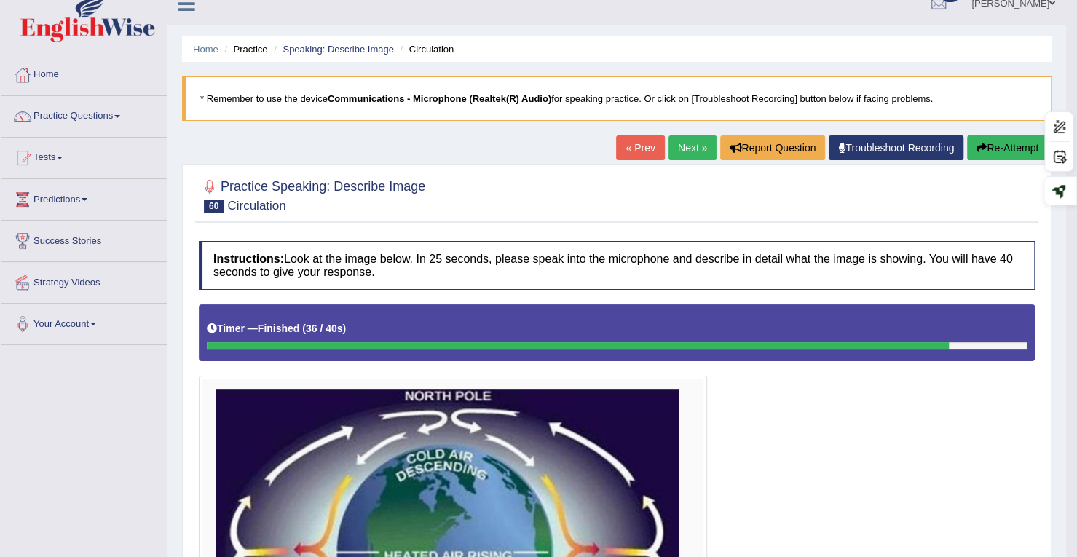
scroll to position [0, 0]
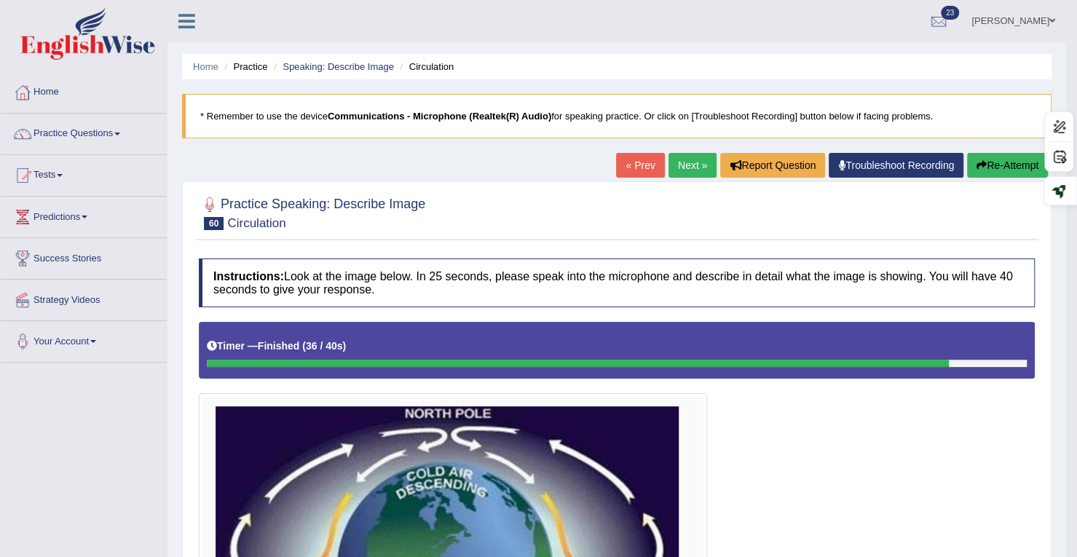
click at [676, 168] on link "Next »" at bounding box center [692, 165] width 48 height 25
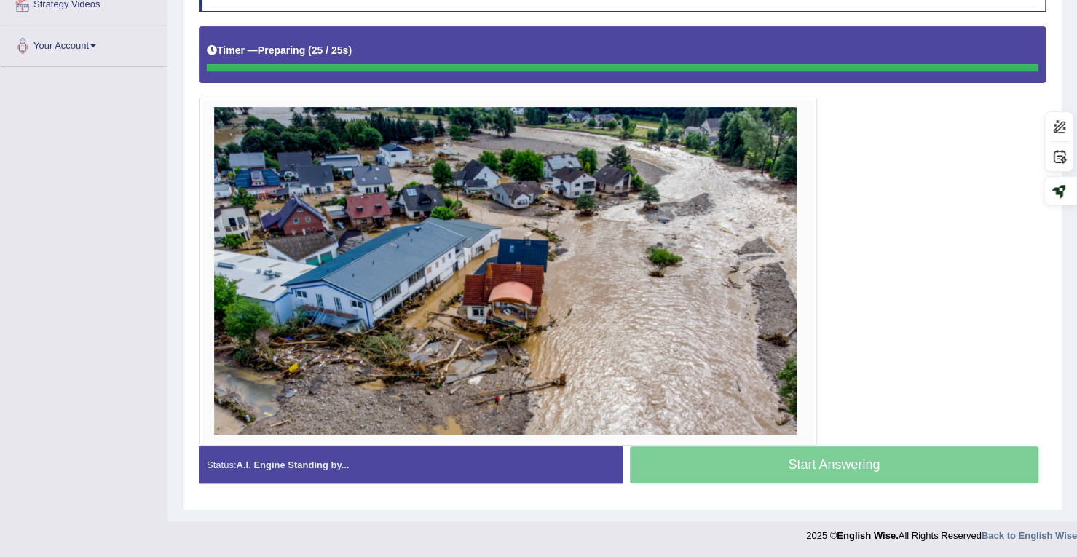
scroll to position [293, 0]
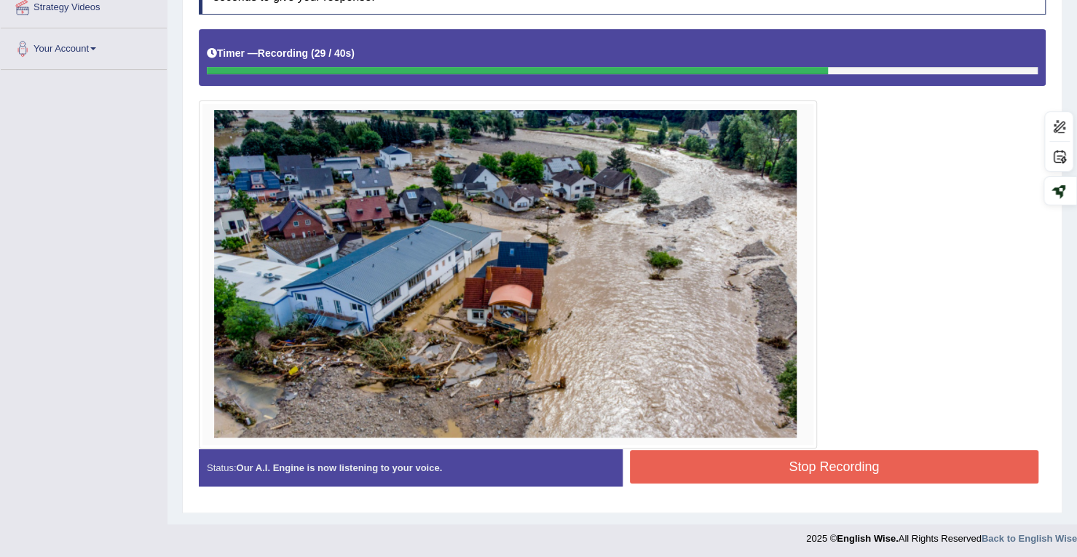
click at [749, 469] on button "Stop Recording" at bounding box center [834, 466] width 409 height 33
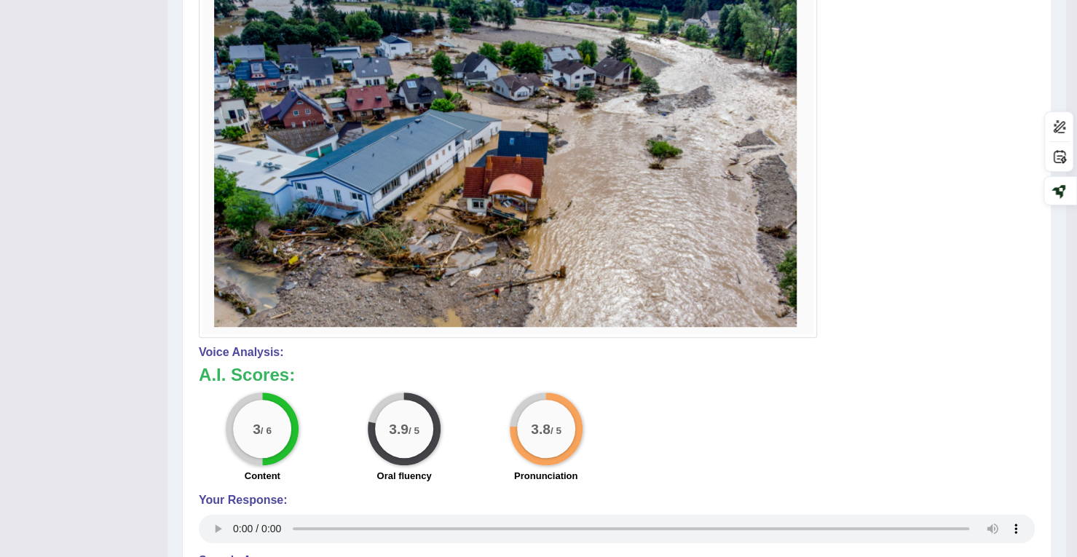
scroll to position [15, 0]
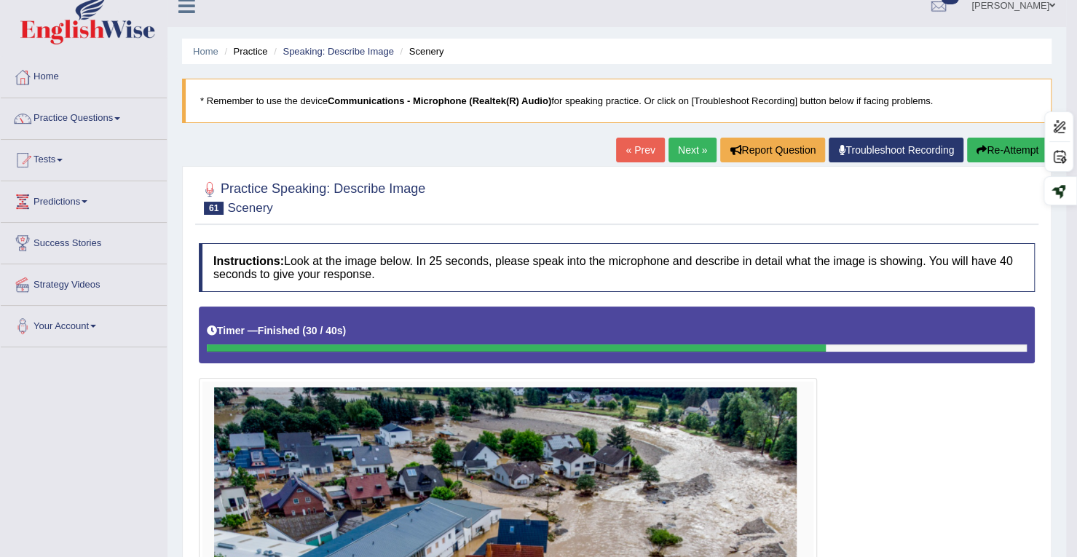
click at [997, 150] on button "Re-Attempt" at bounding box center [1007, 150] width 81 height 25
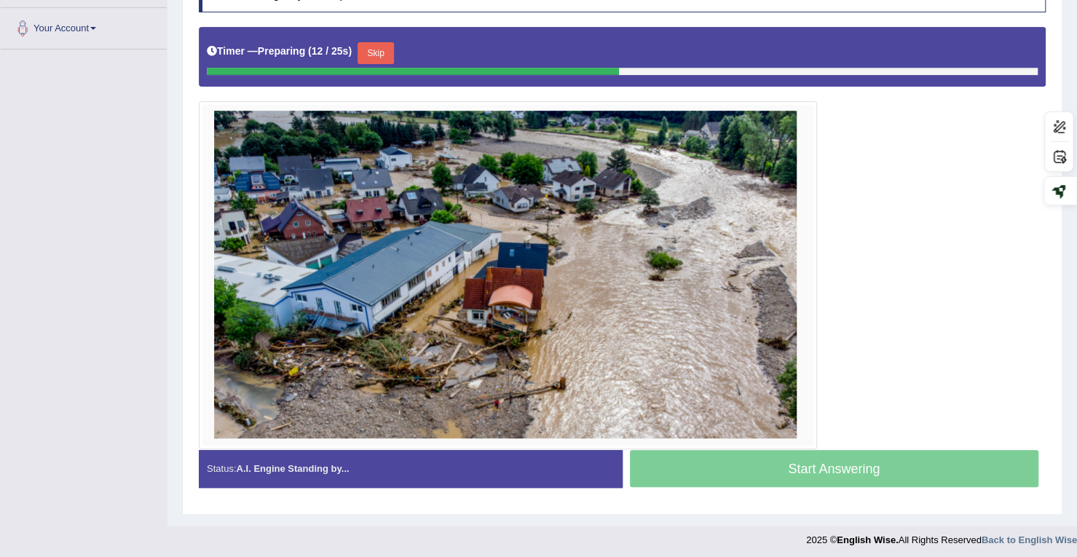
click at [370, 47] on button "Skip" at bounding box center [376, 53] width 36 height 22
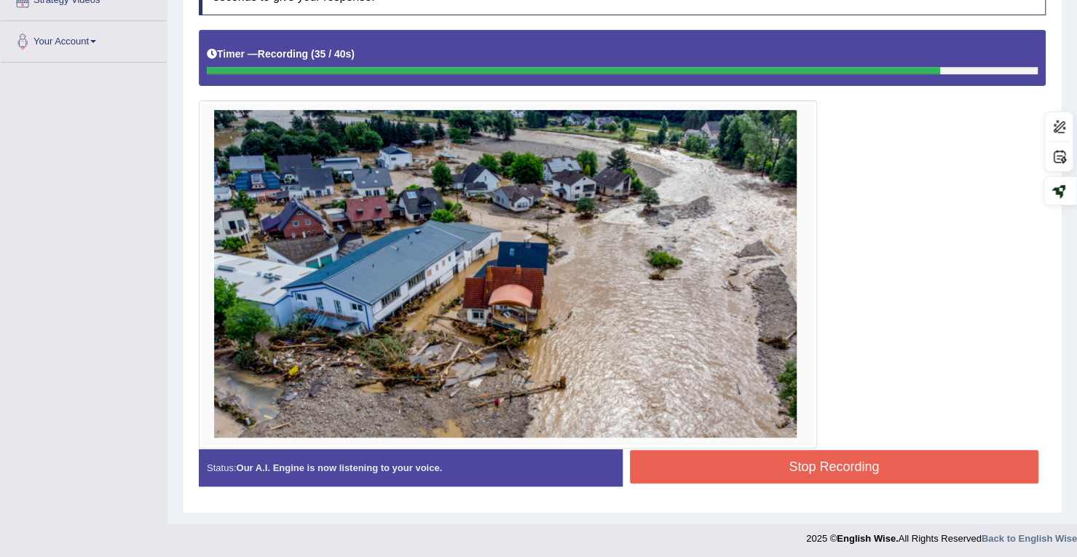
click at [668, 450] on button "Stop Recording" at bounding box center [834, 466] width 409 height 33
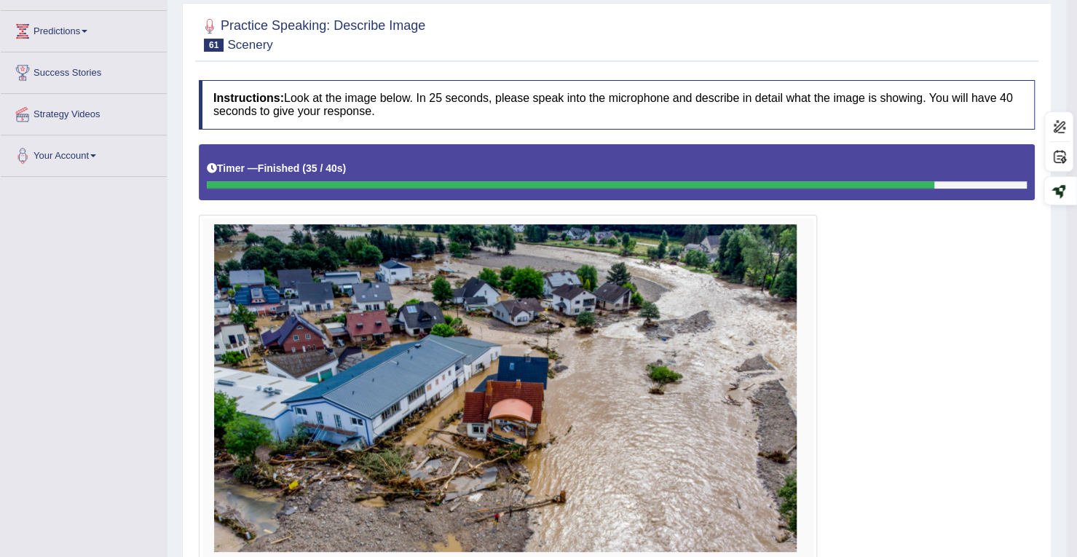
scroll to position [154, 0]
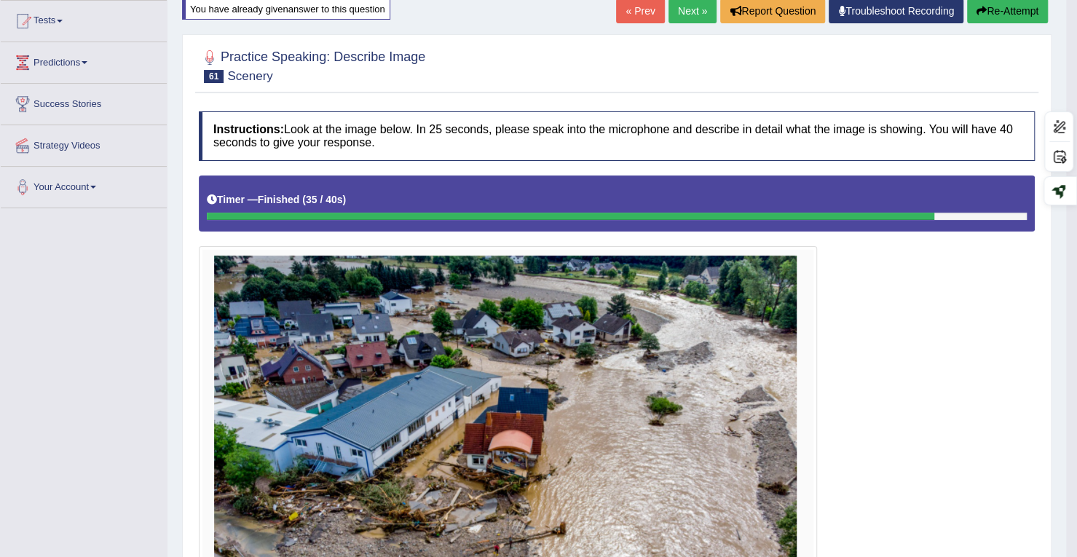
click at [697, 7] on link "Next »" at bounding box center [692, 11] width 48 height 25
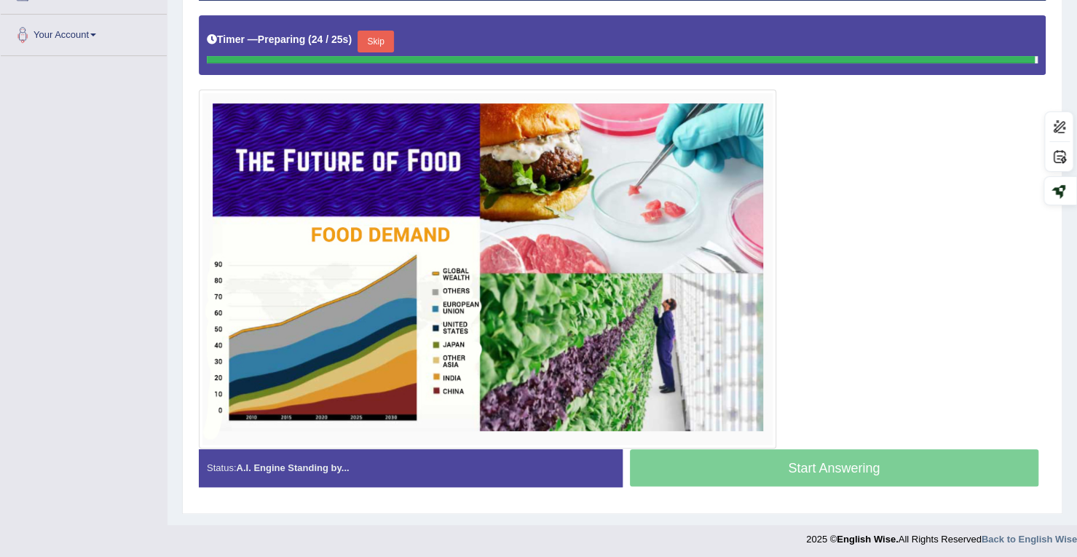
scroll to position [304, 0]
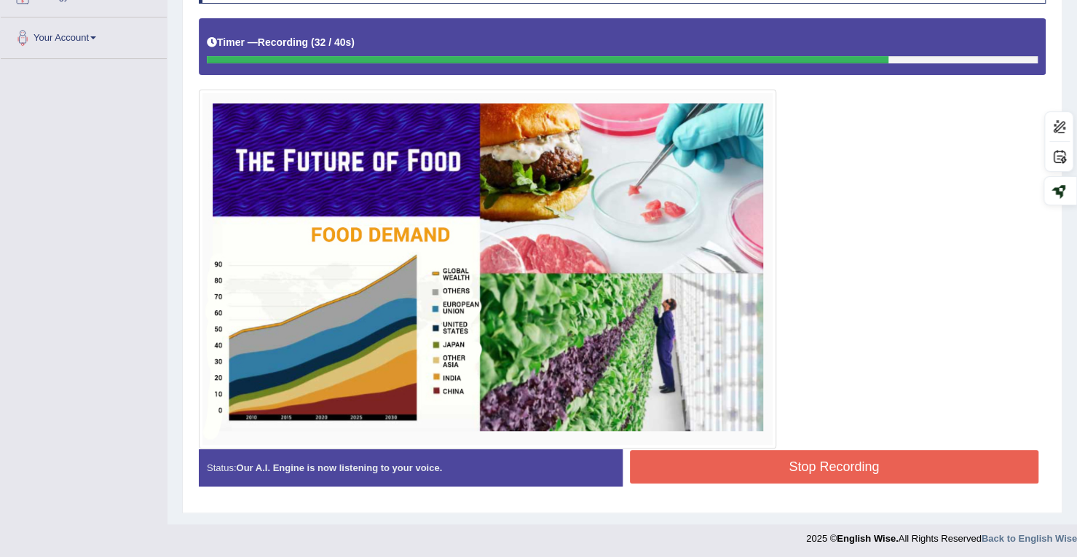
click at [800, 464] on button "Stop Recording" at bounding box center [834, 466] width 409 height 33
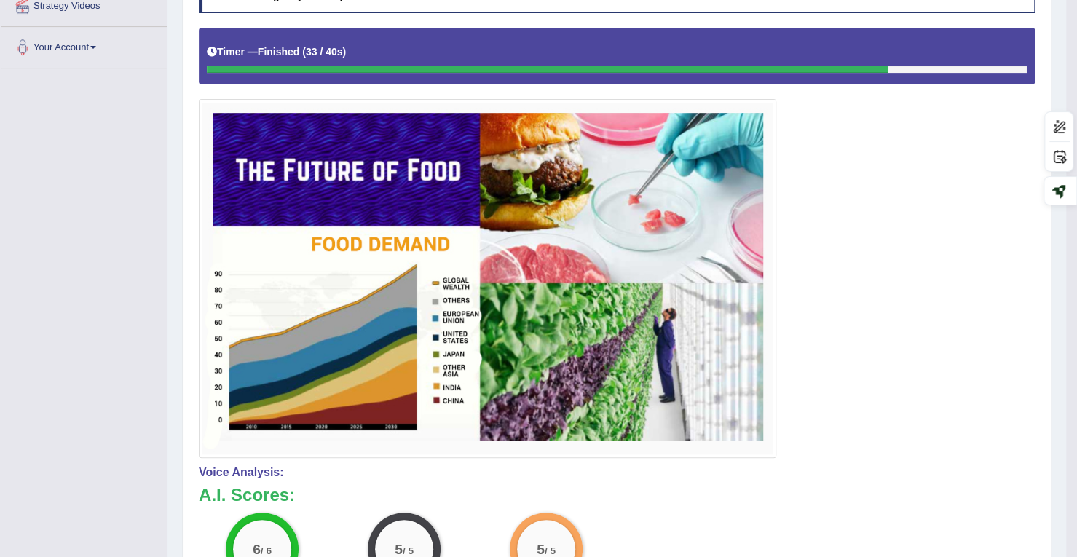
scroll to position [85, 0]
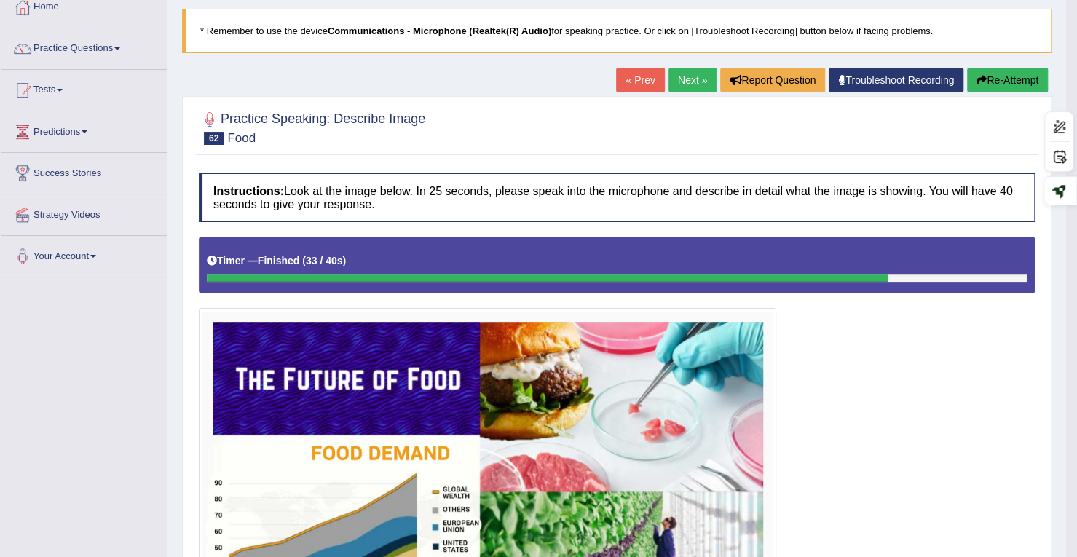
click at [695, 72] on link "Next »" at bounding box center [692, 80] width 48 height 25
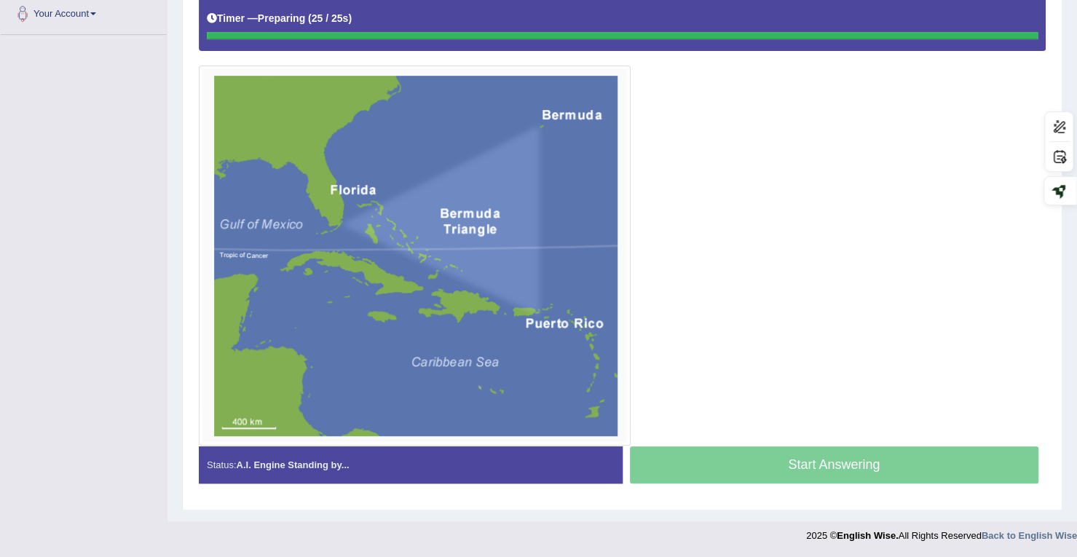
scroll to position [325, 0]
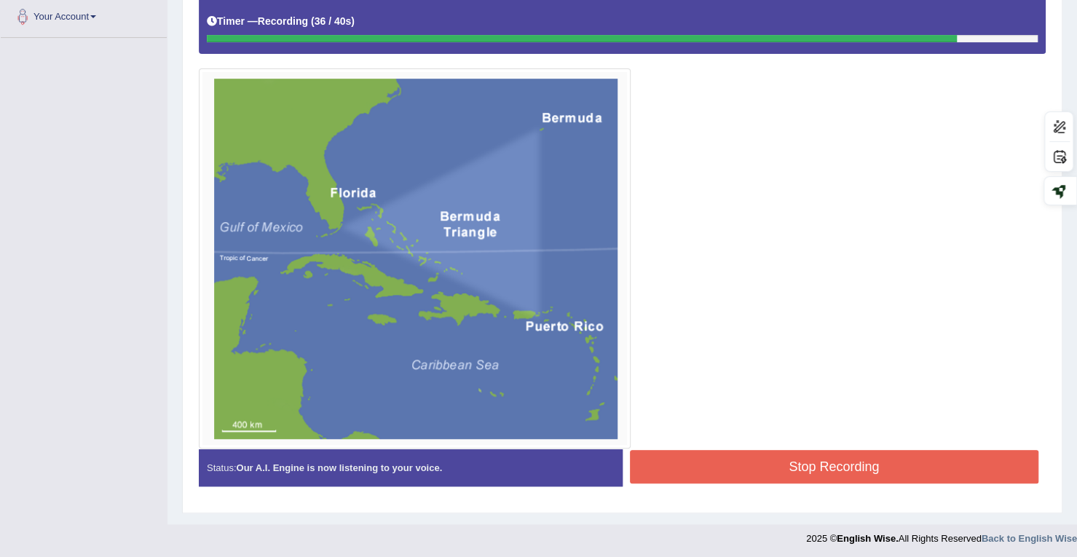
click at [735, 457] on button "Stop Recording" at bounding box center [834, 466] width 409 height 33
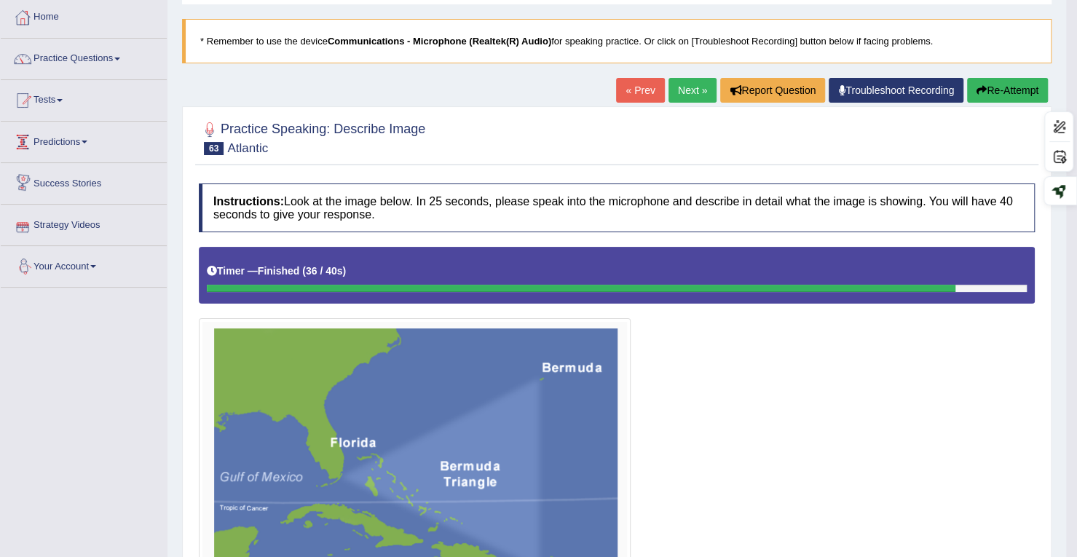
scroll to position [33, 0]
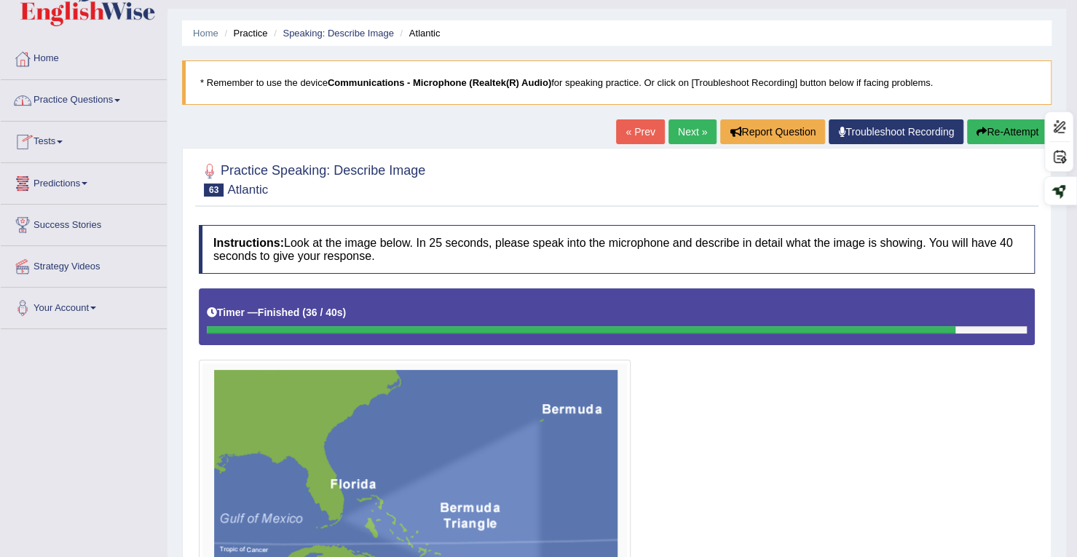
click at [74, 97] on link "Practice Questions" at bounding box center [84, 98] width 166 height 36
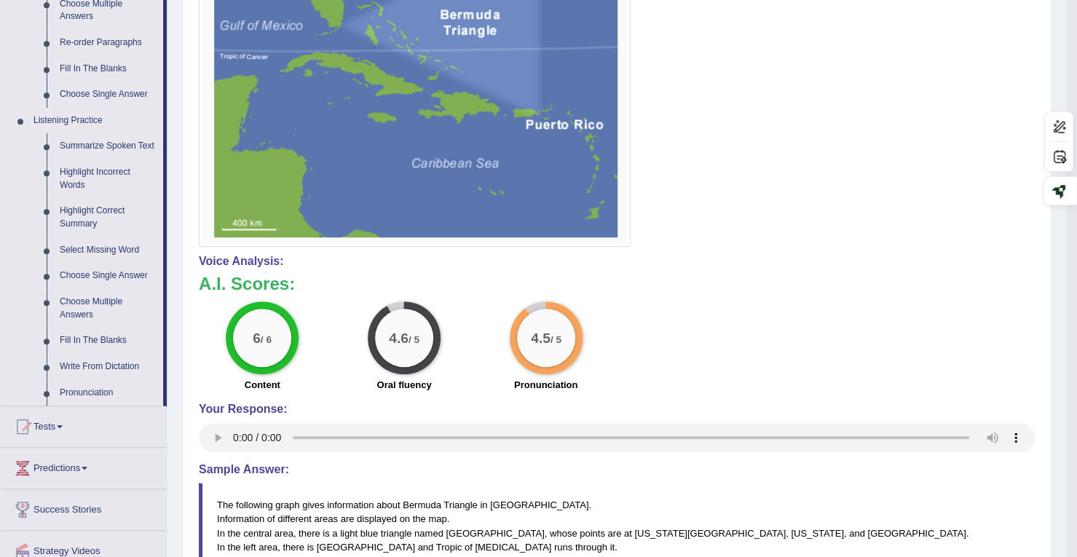
scroll to position [543, 0]
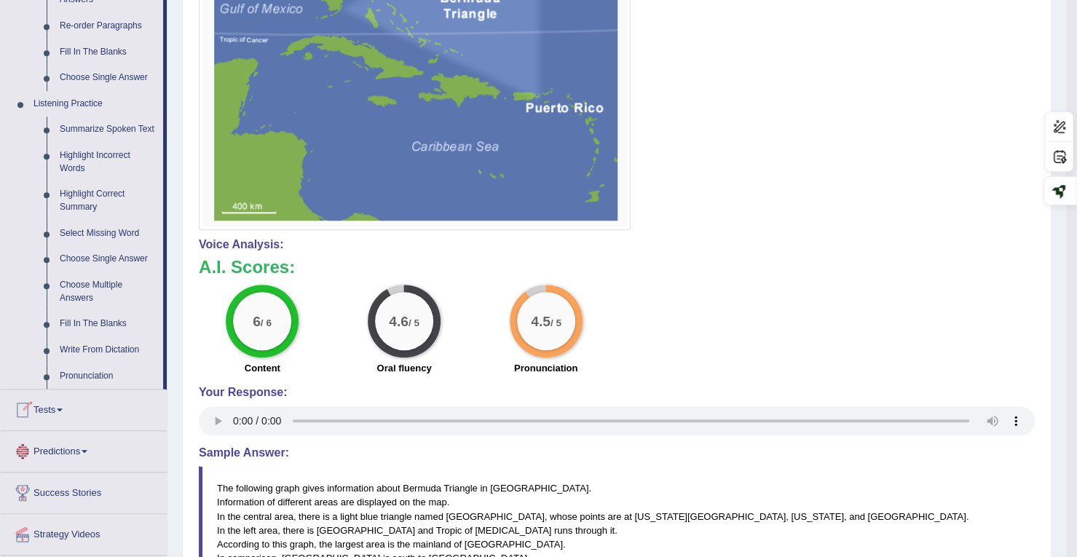
click at [42, 402] on link "Tests" at bounding box center [84, 408] width 166 height 36
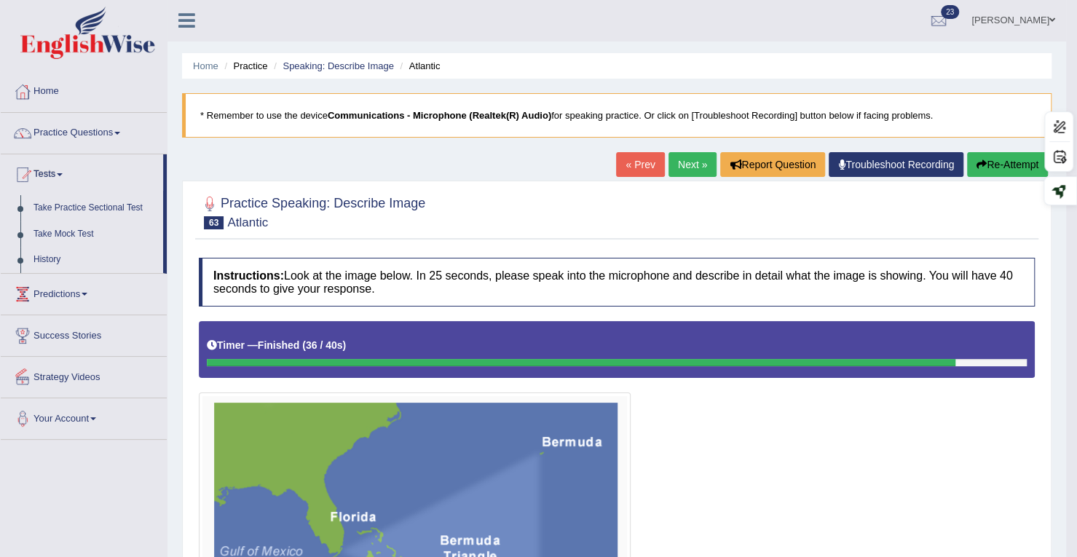
scroll to position [0, 0]
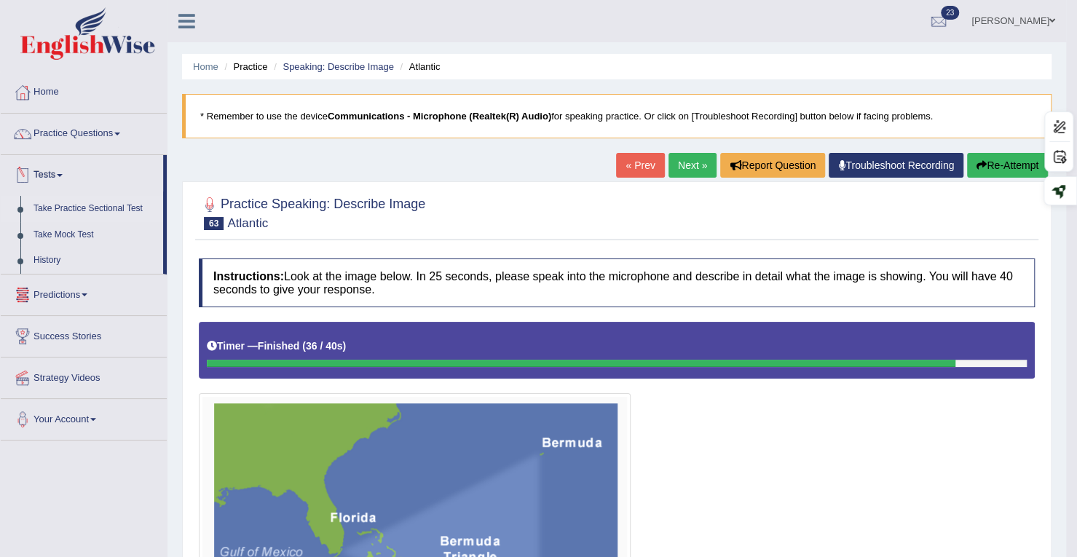
click at [82, 205] on link "Take Practice Sectional Test" at bounding box center [95, 209] width 136 height 26
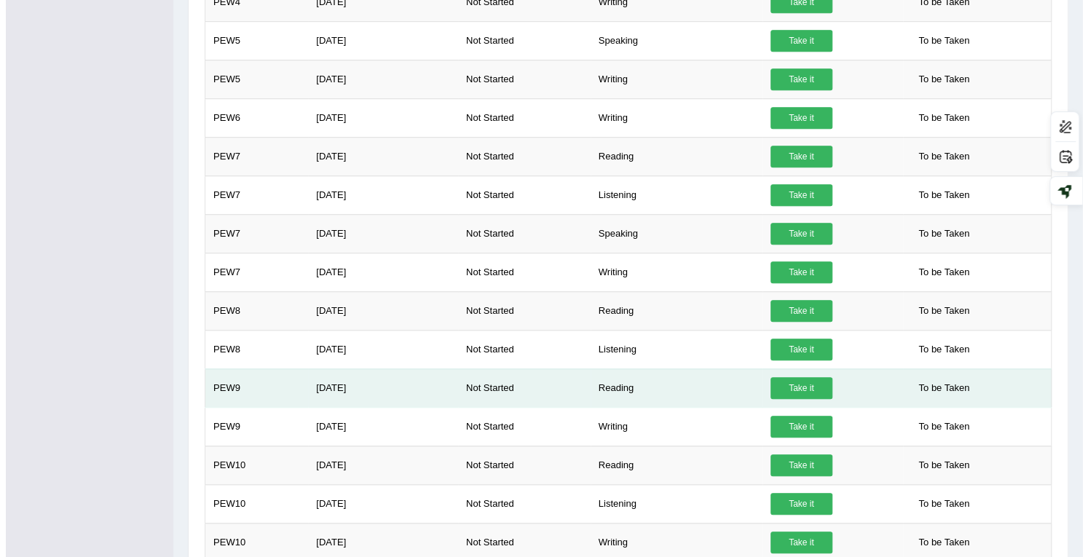
scroll to position [676, 0]
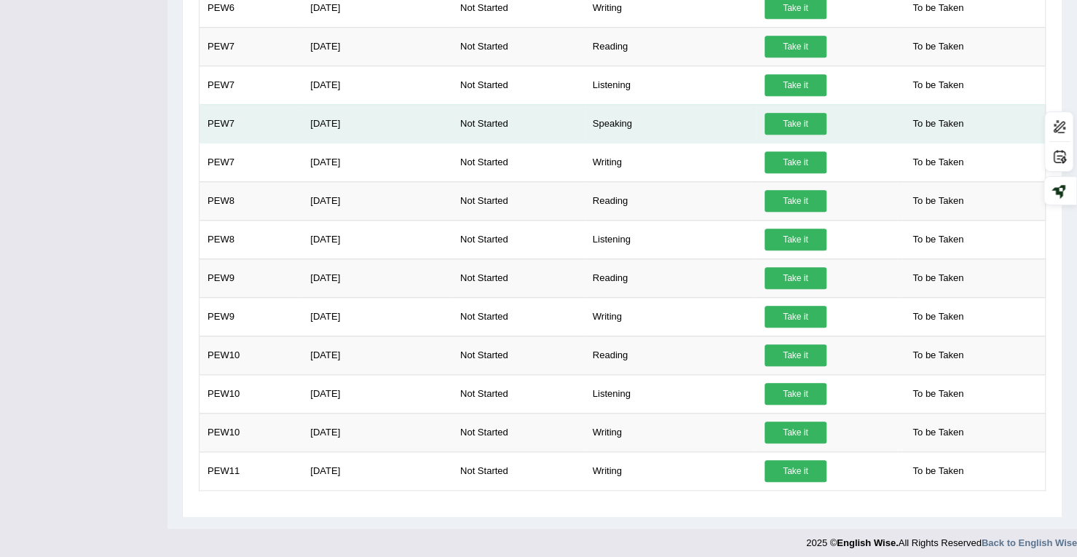
click at [788, 113] on link "Take it" at bounding box center [796, 124] width 62 height 22
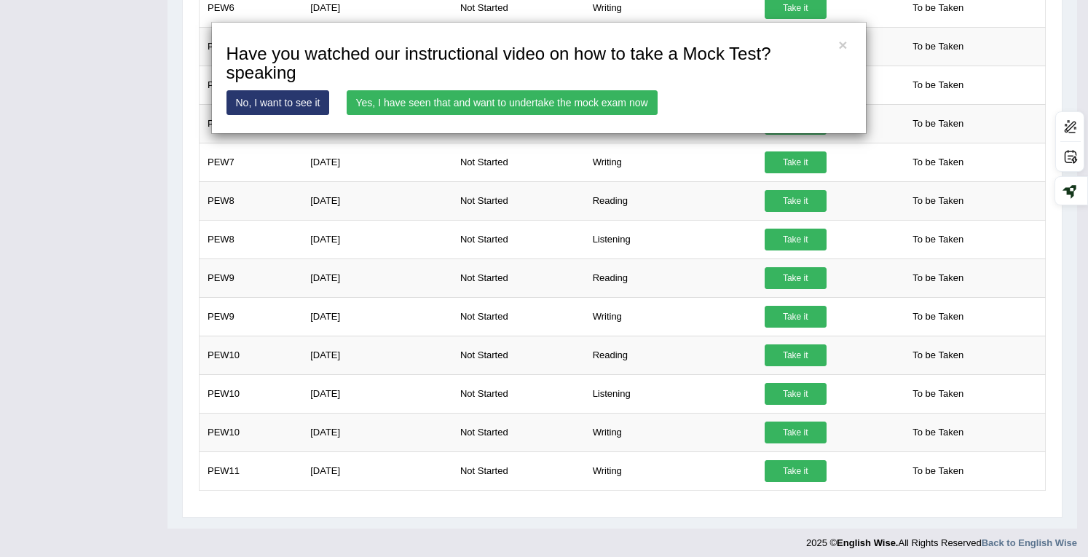
click at [609, 92] on link "Yes, I have seen that and want to undertake the mock exam now" at bounding box center [502, 102] width 311 height 25
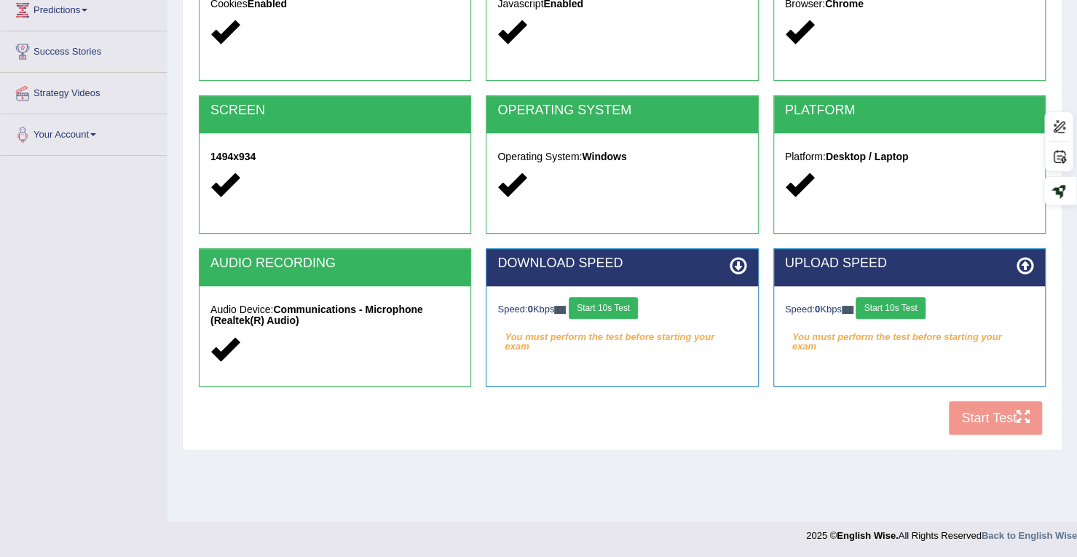
click at [599, 308] on button "Start 10s Test" at bounding box center [603, 308] width 69 height 22
click at [902, 304] on button "Start 10s Test" at bounding box center [890, 308] width 69 height 22
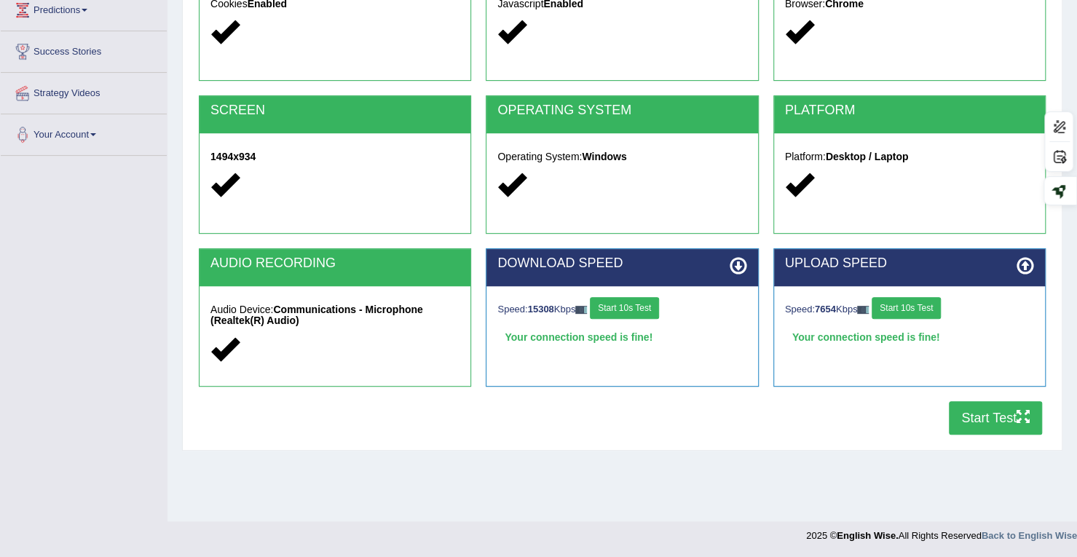
click at [990, 414] on button "Start Test" at bounding box center [995, 417] width 93 height 33
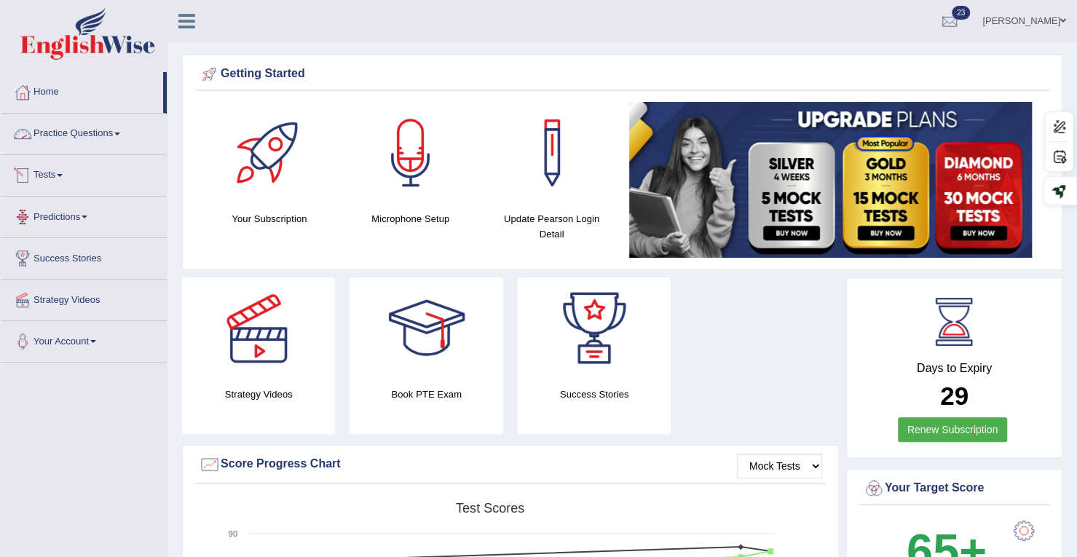
click at [104, 136] on link "Practice Questions" at bounding box center [84, 132] width 166 height 36
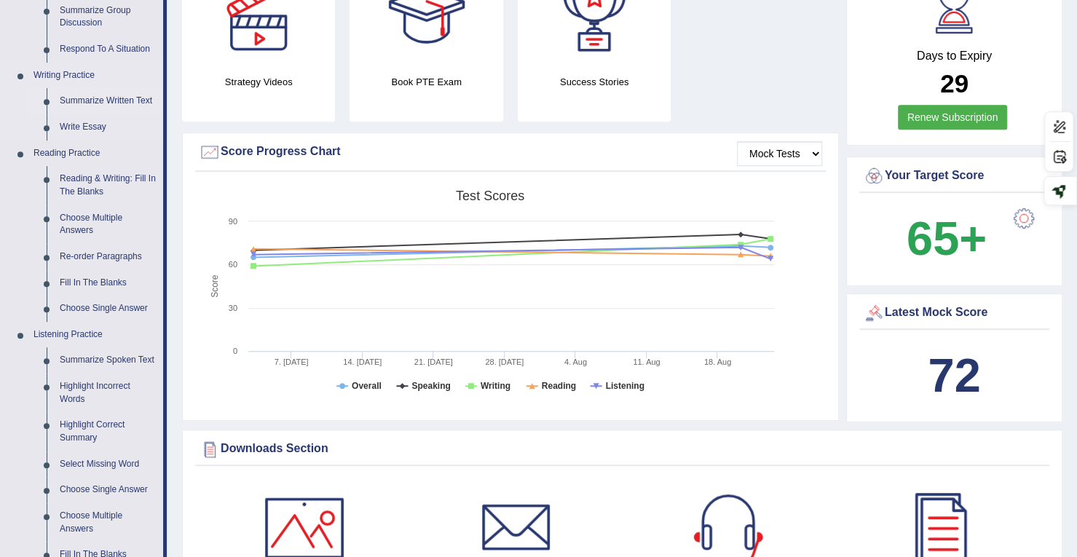
scroll to position [291, 0]
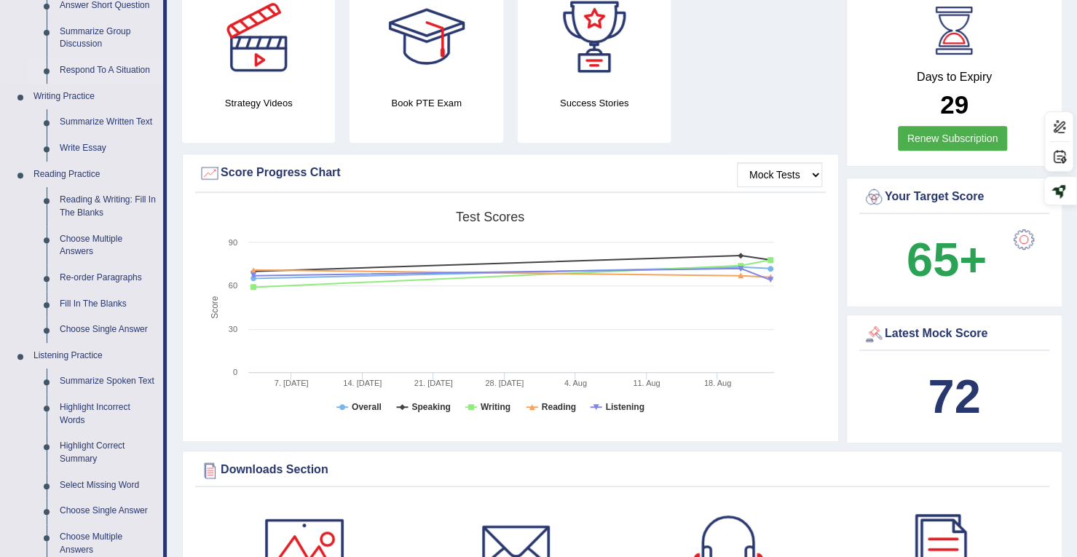
click at [87, 69] on link "Respond To A Situation" at bounding box center [108, 71] width 110 height 26
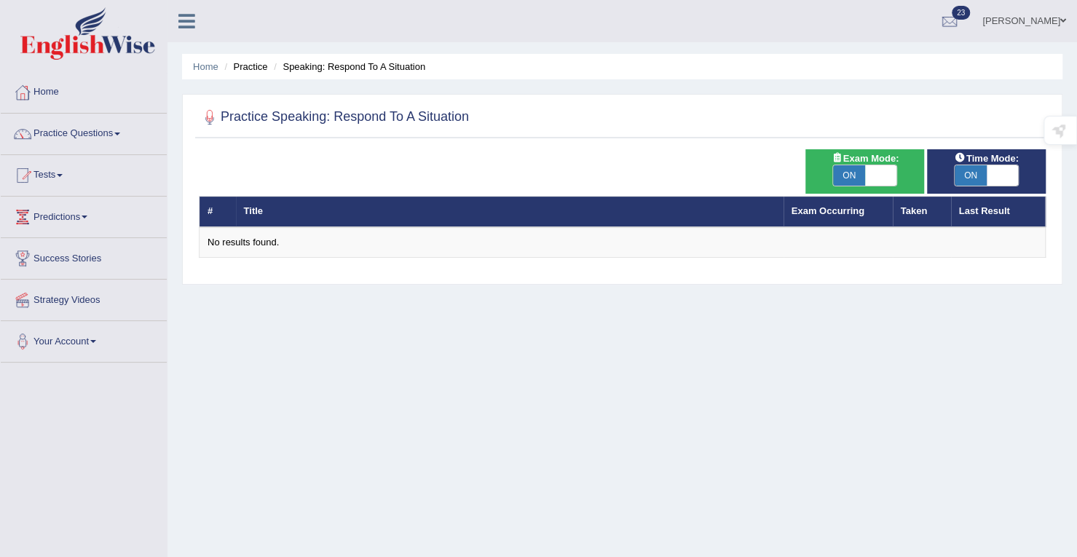
click at [890, 177] on span at bounding box center [881, 175] width 32 height 20
checkbox input "false"
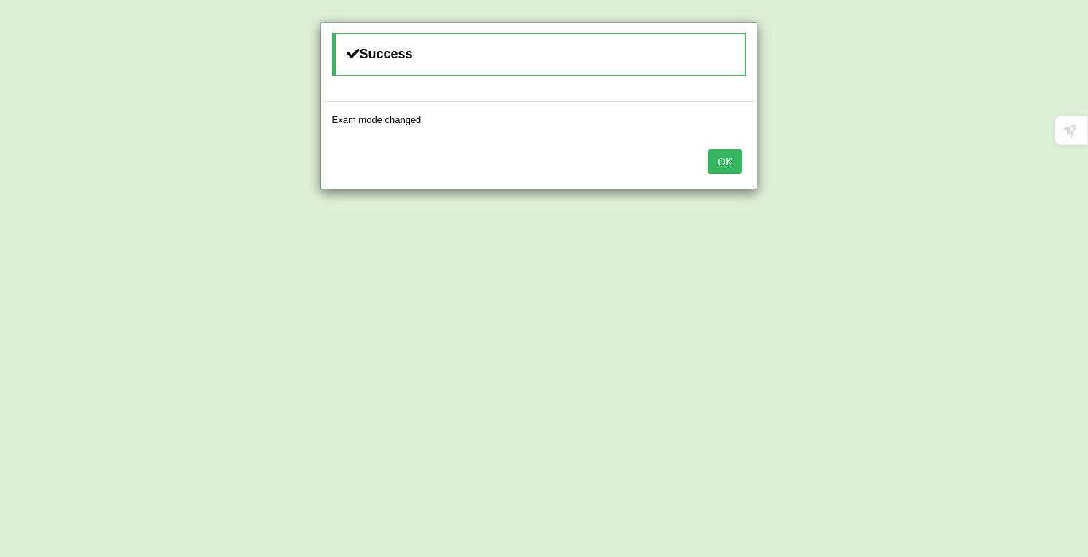
click at [729, 168] on button "OK" at bounding box center [724, 161] width 33 height 25
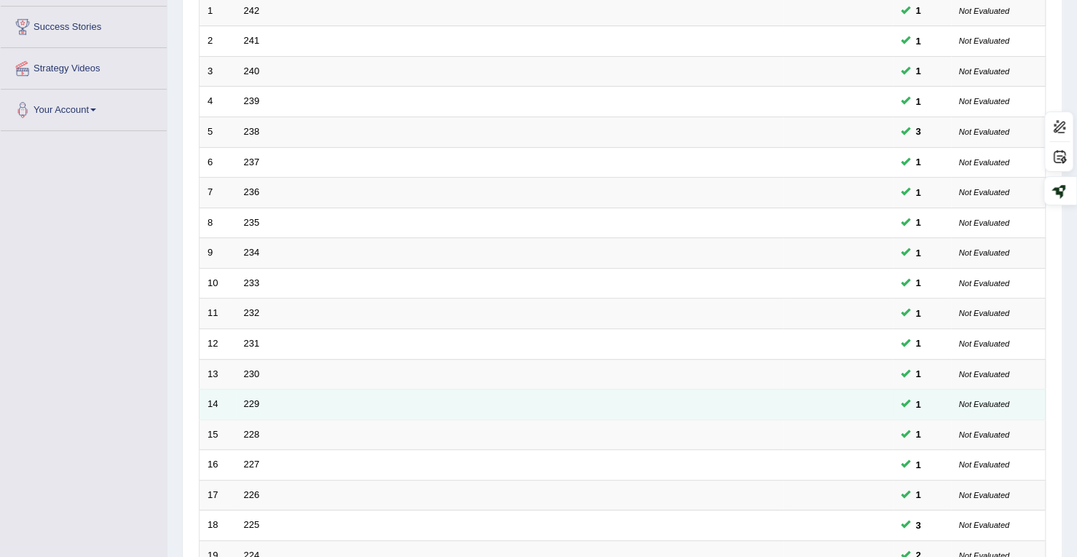
scroll to position [400, 0]
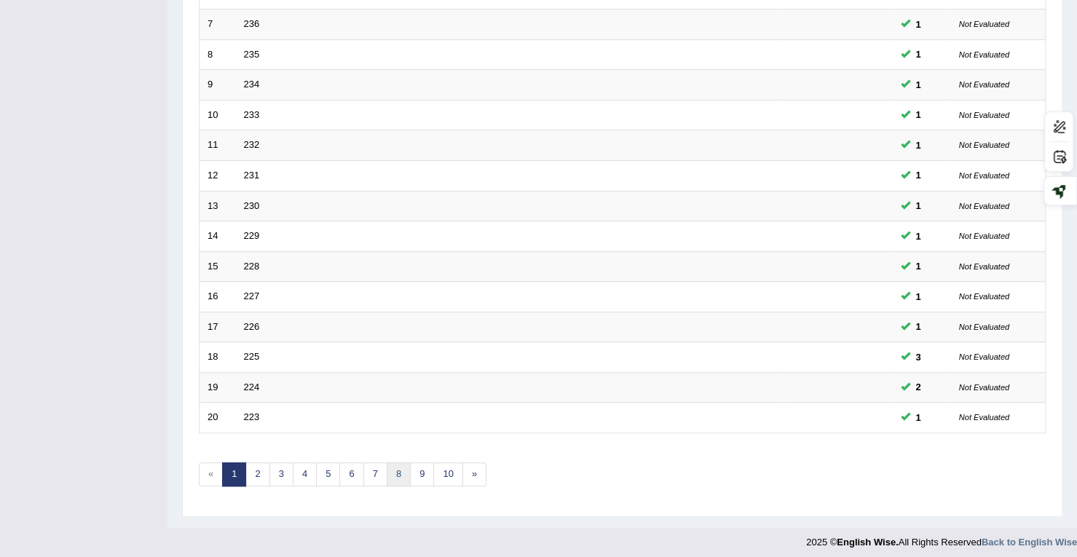
click at [402, 464] on link "8" at bounding box center [399, 474] width 24 height 24
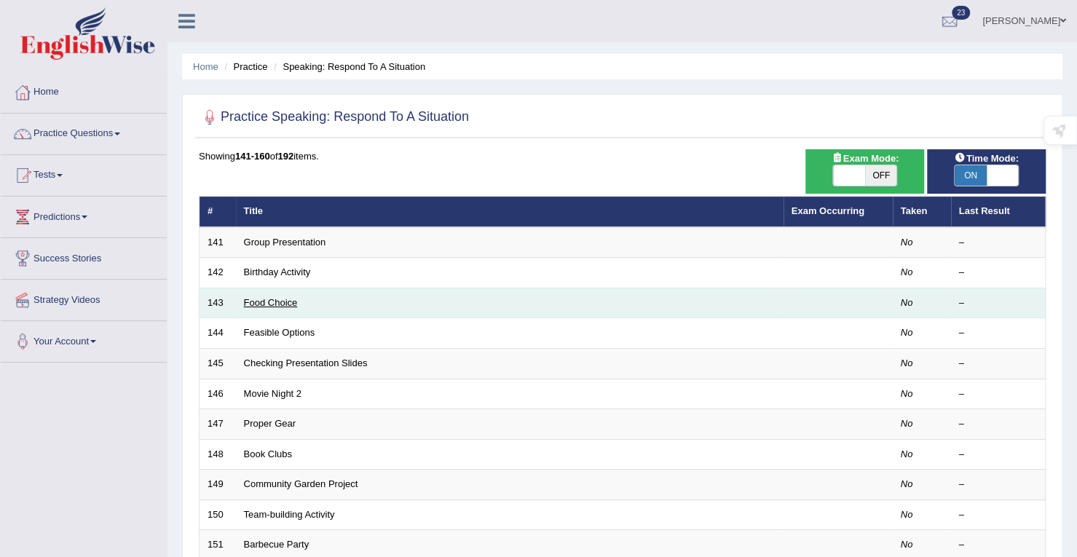
click at [284, 304] on link "Food Choice" at bounding box center [271, 302] width 54 height 11
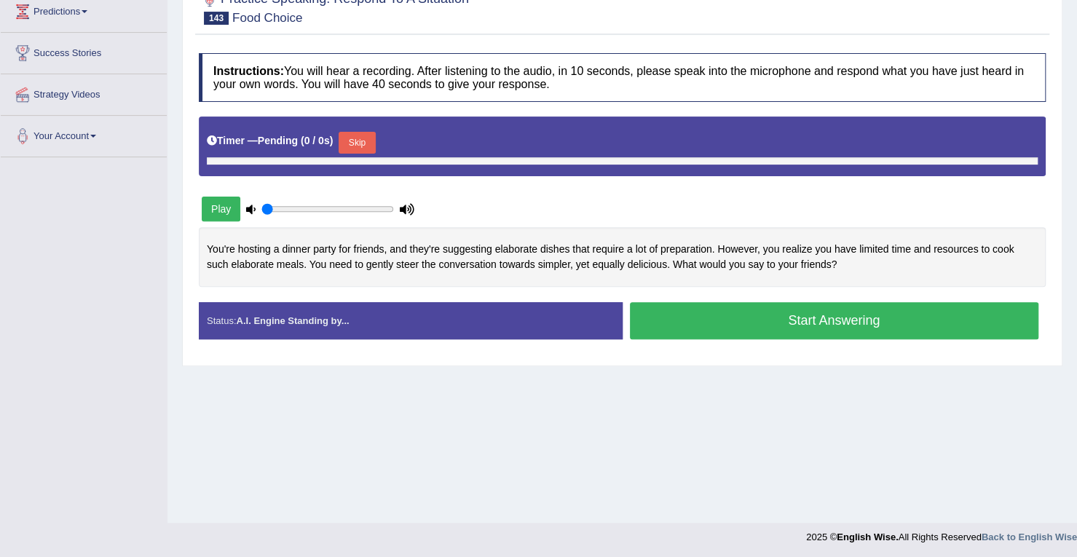
type input "0.5"
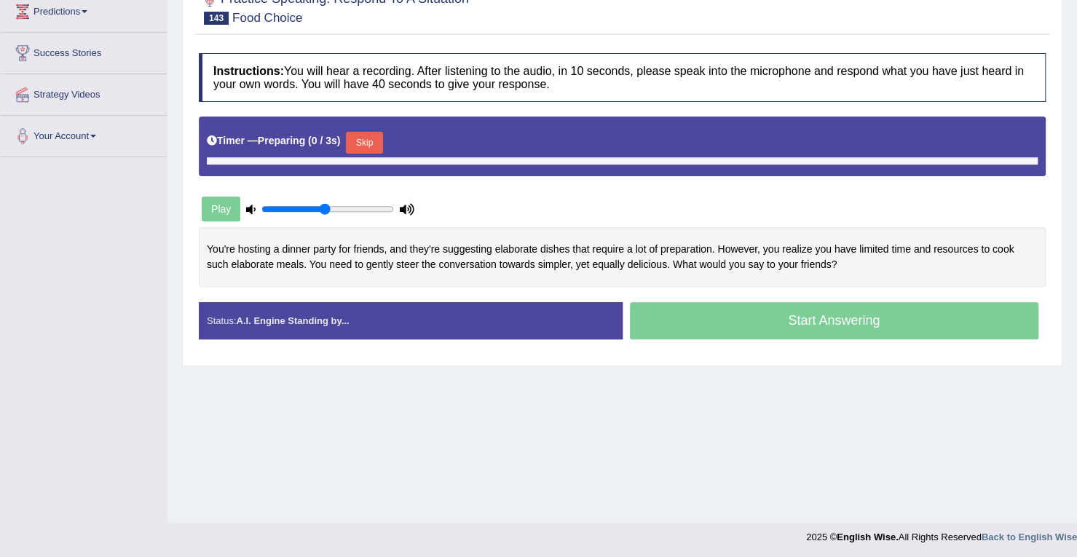
scroll to position [207, 0]
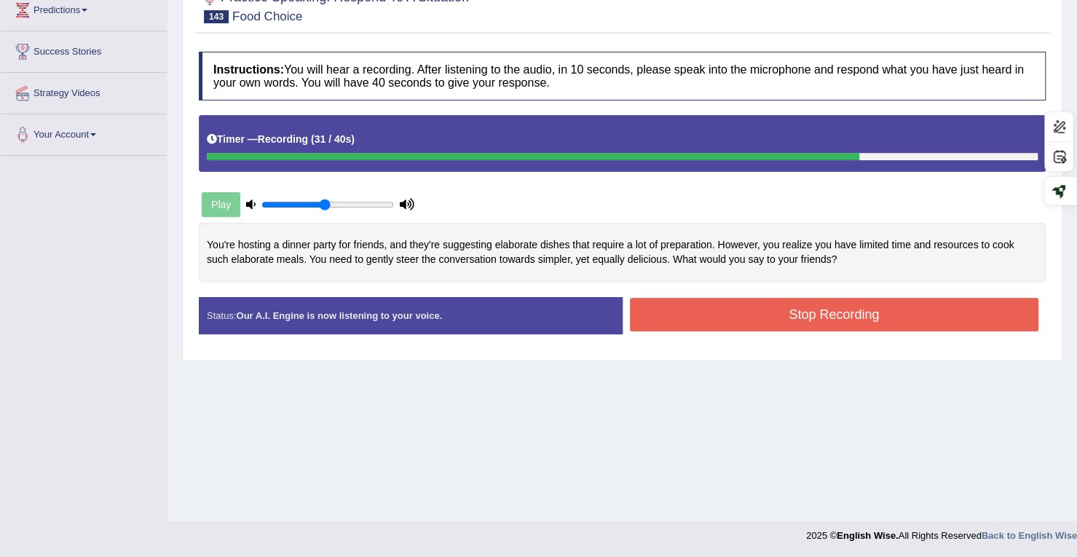
click at [632, 309] on button "Stop Recording" at bounding box center [834, 314] width 409 height 33
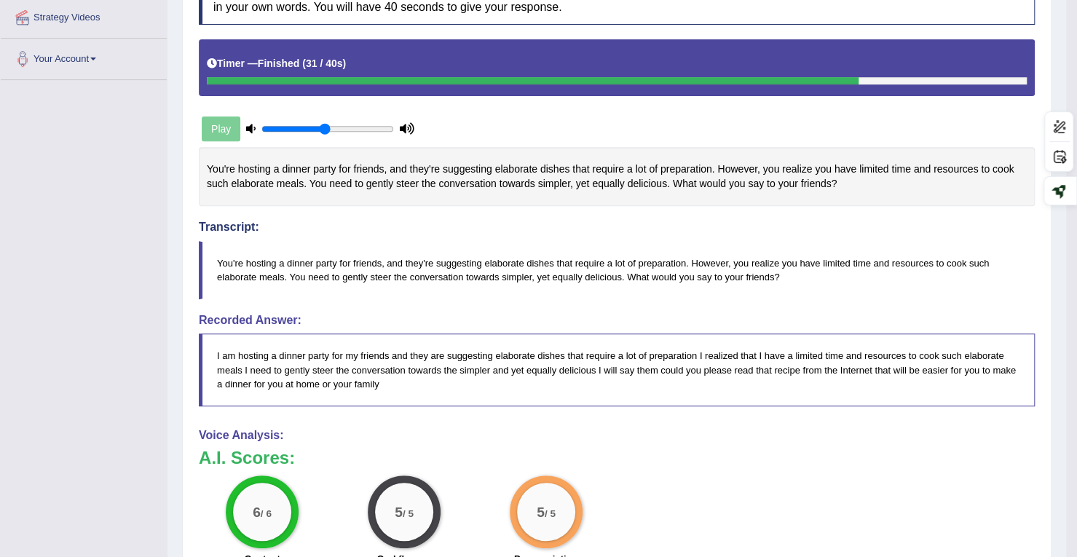
scroll to position [111, 0]
